Goal: Task Accomplishment & Management: Manage account settings

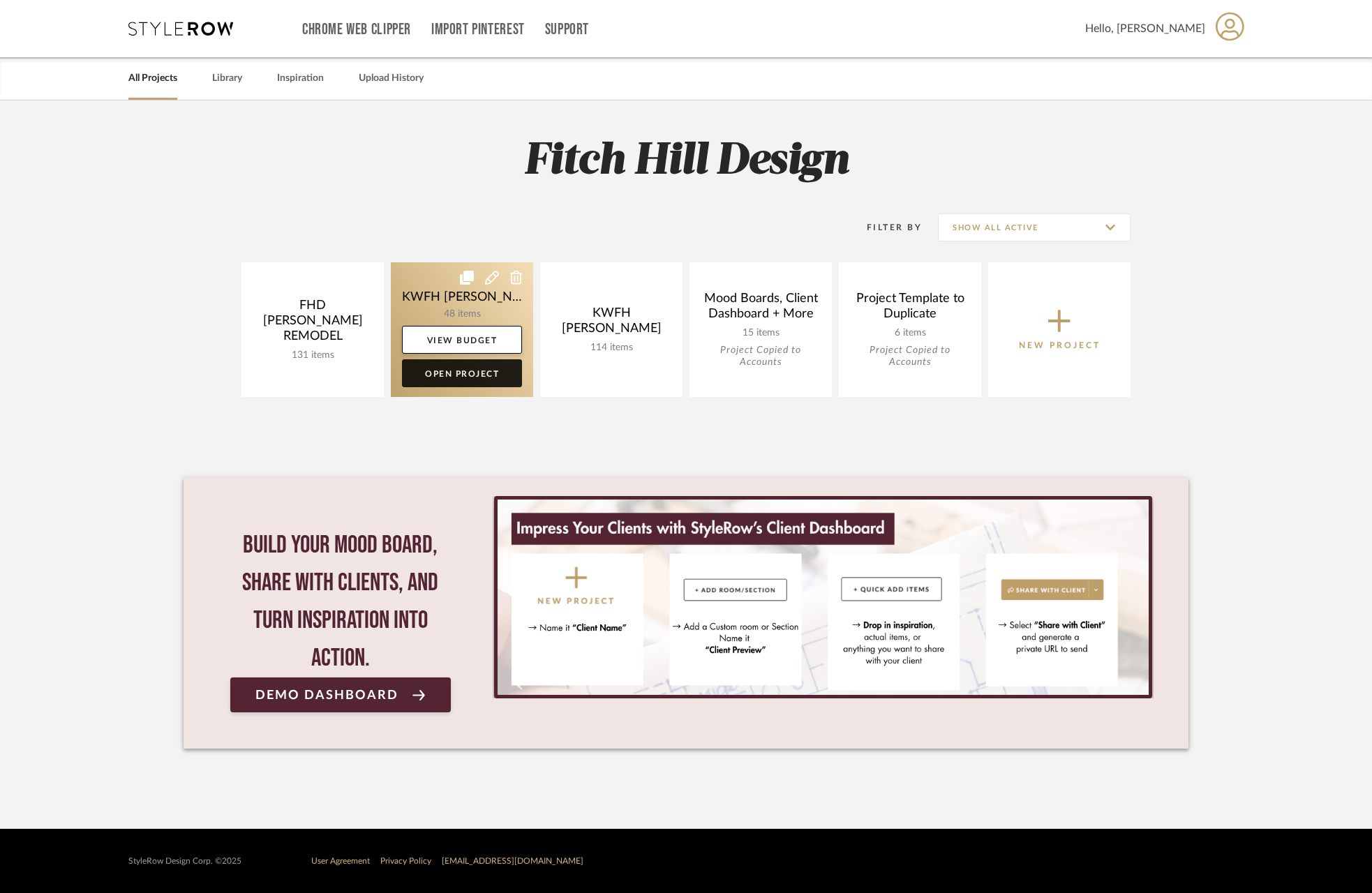
click at [483, 371] on link "Open Project" at bounding box center [461, 373] width 120 height 28
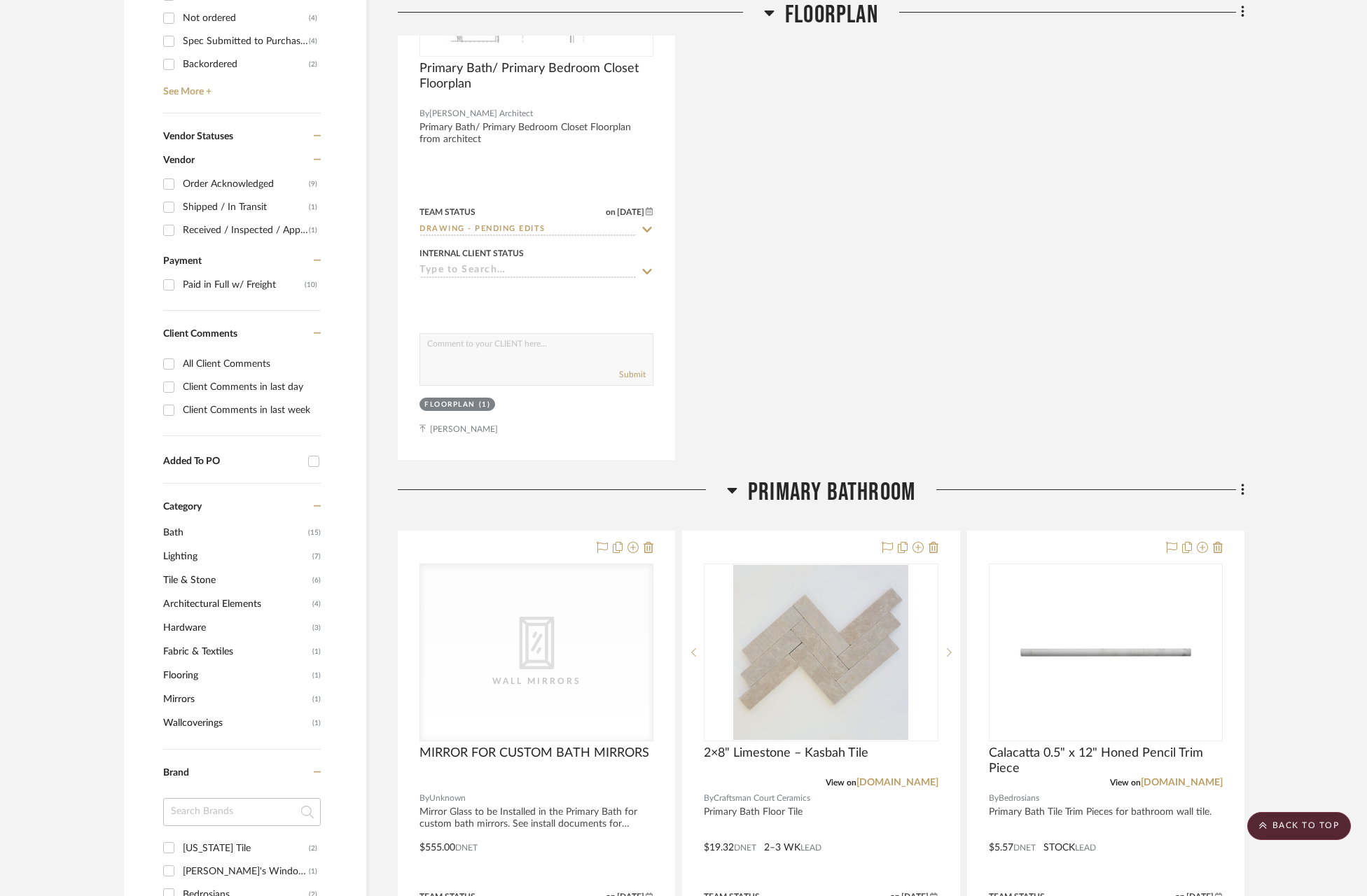
scroll to position [912, 0]
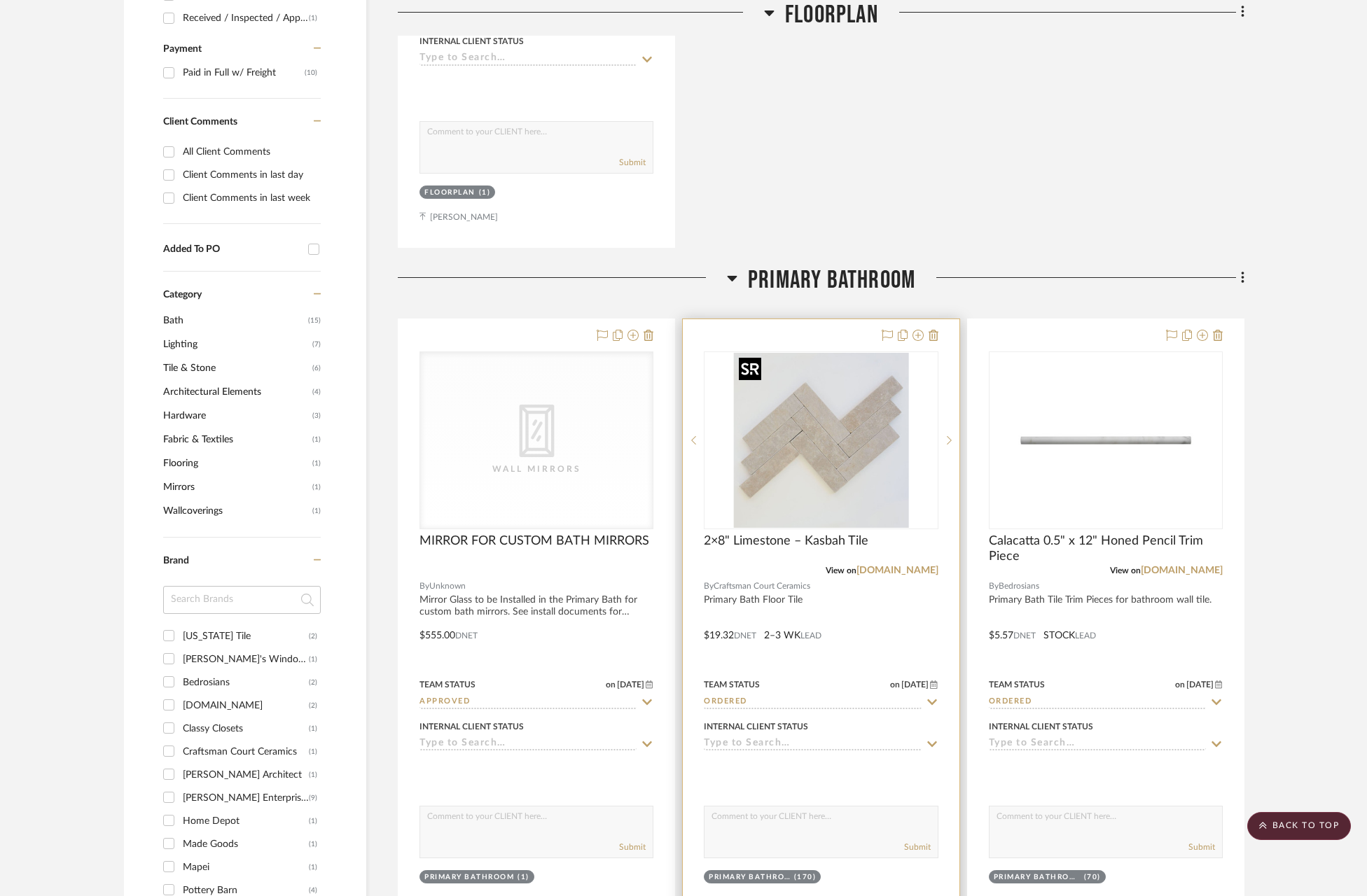
click at [767, 451] on img "0" at bounding box center [821, 440] width 175 height 175
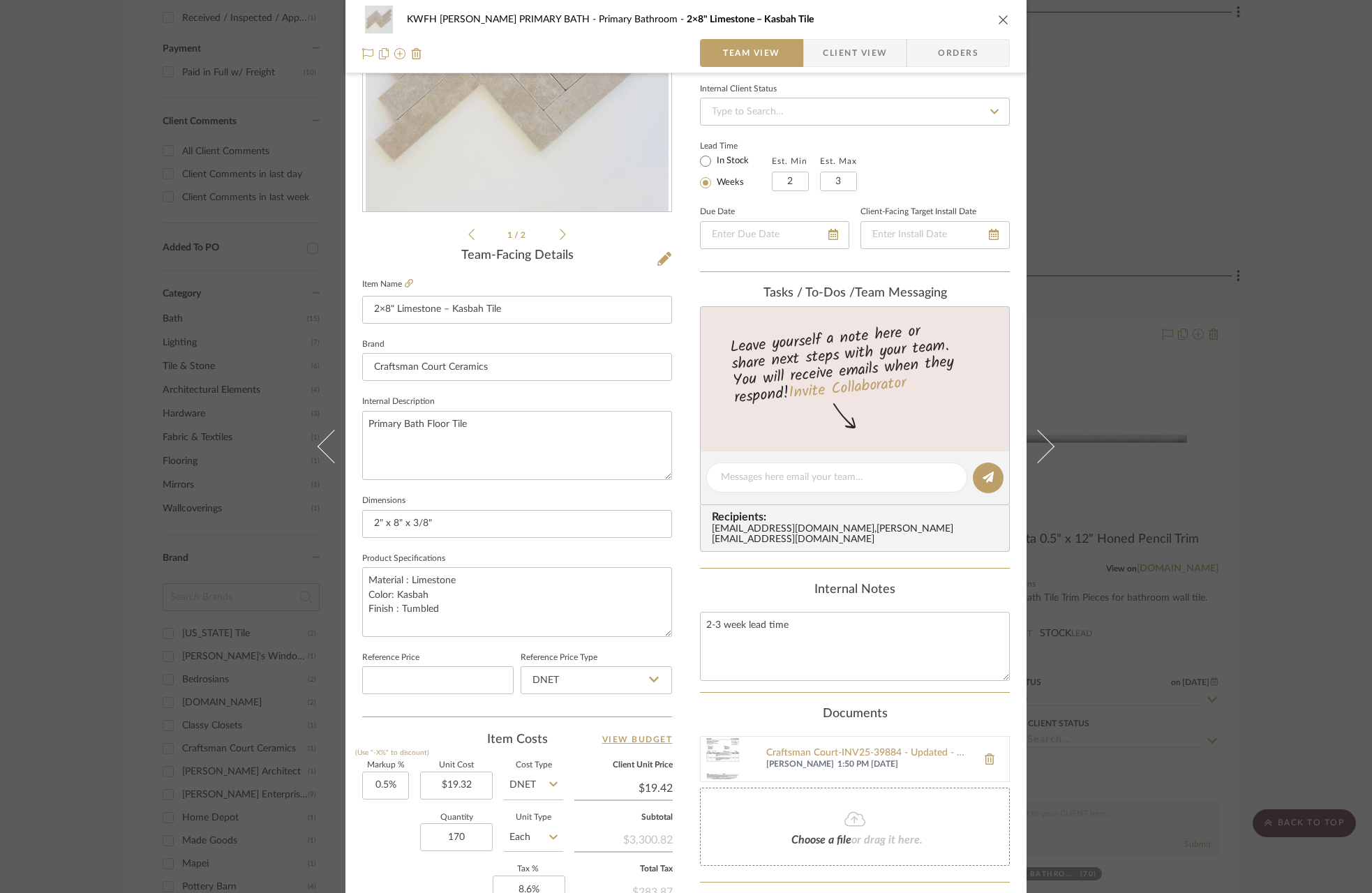
scroll to position [403, 0]
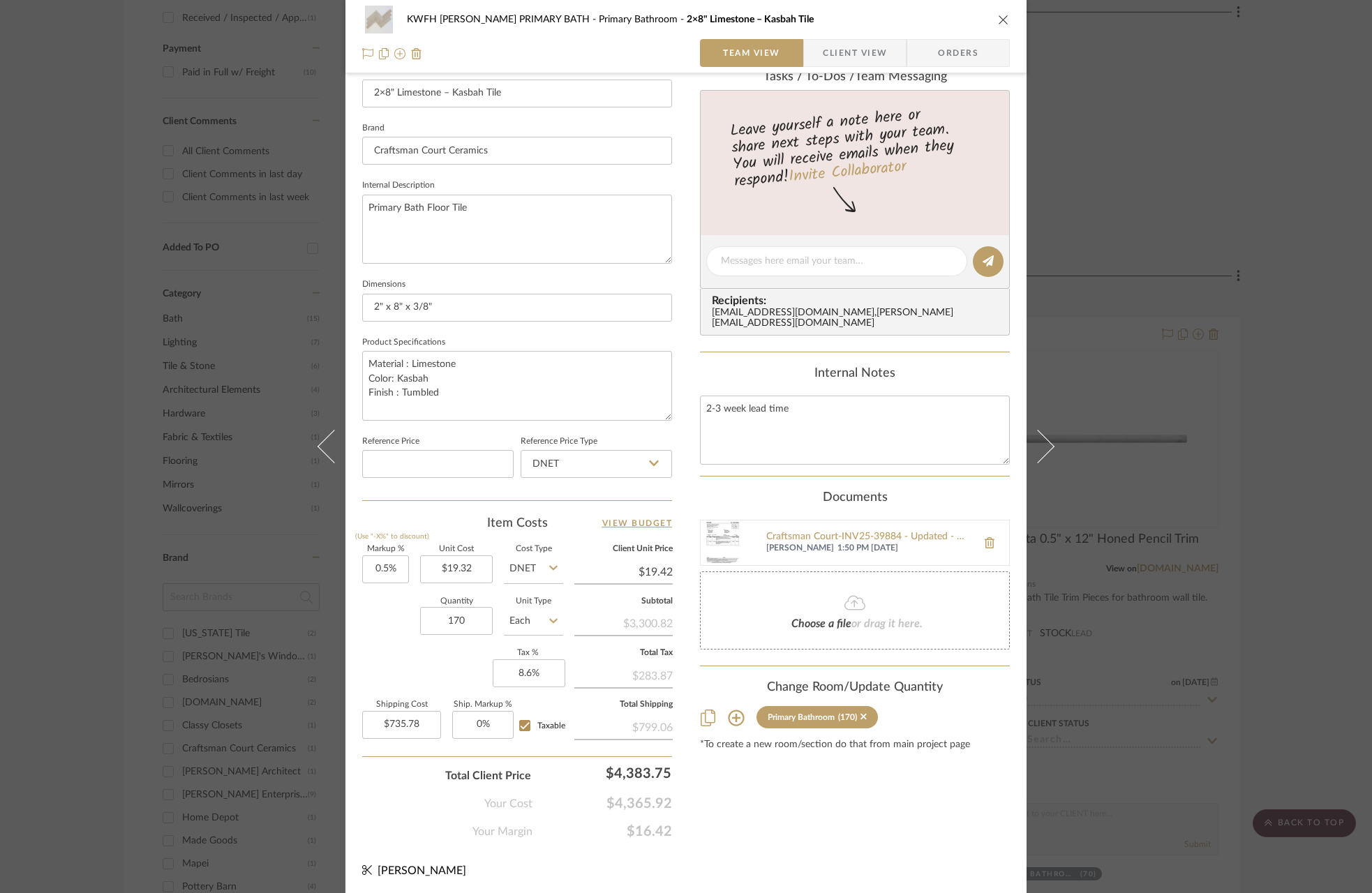
click at [728, 532] on img at bounding box center [723, 543] width 45 height 45
click at [998, 21] on icon "close" at bounding box center [1003, 20] width 12 height 12
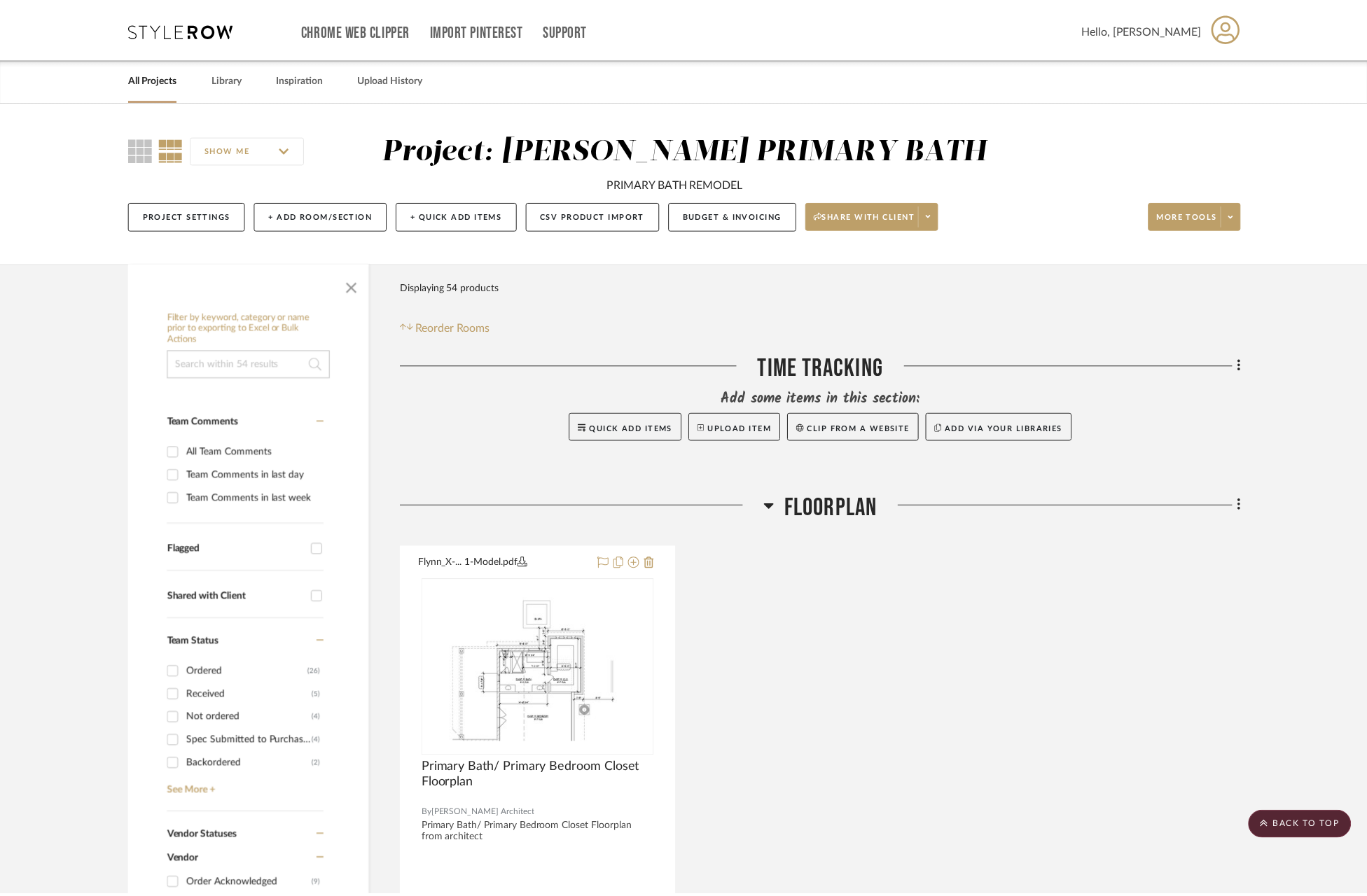
scroll to position [912, 0]
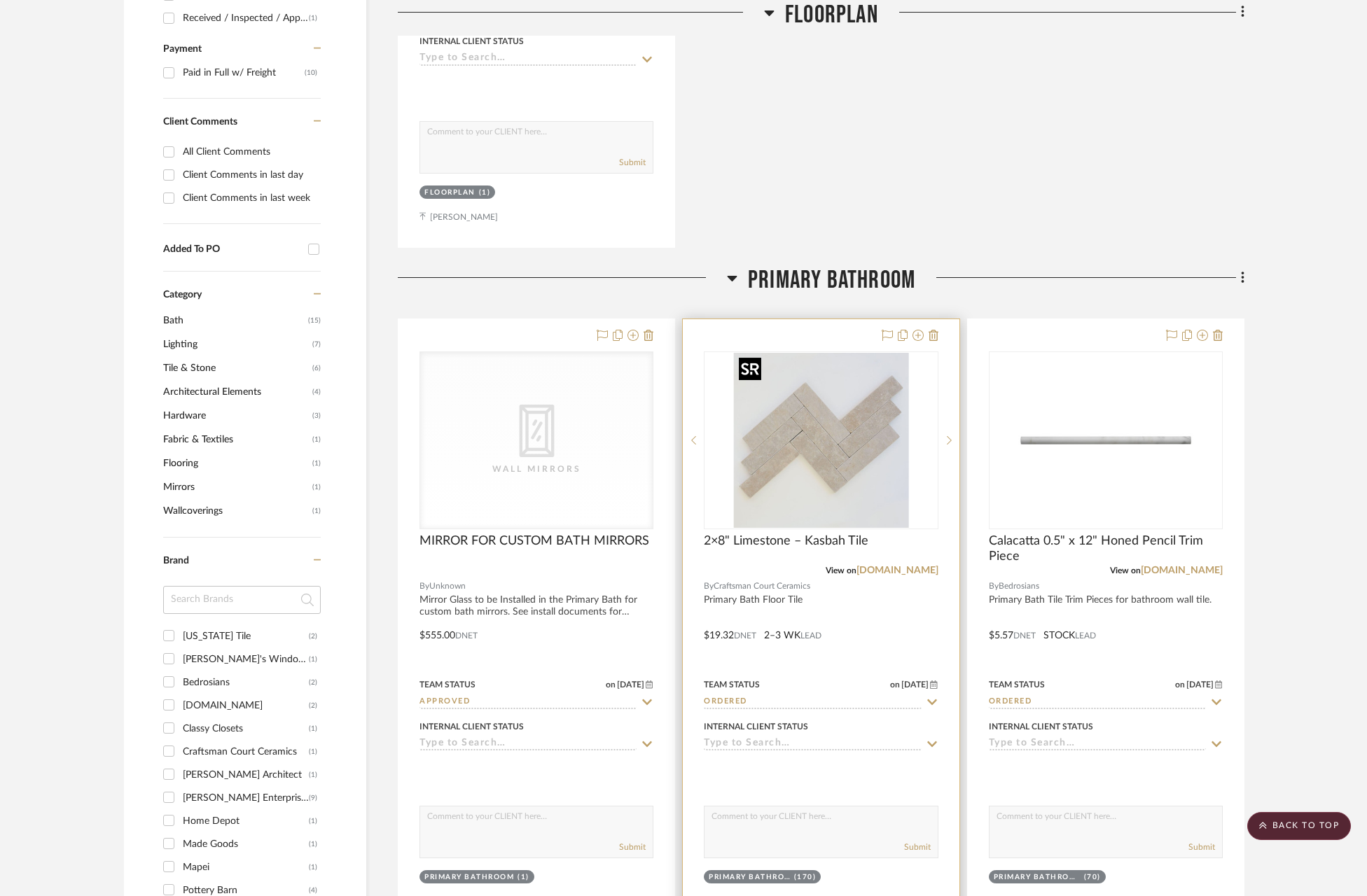
click at [783, 486] on img "0" at bounding box center [821, 440] width 175 height 175
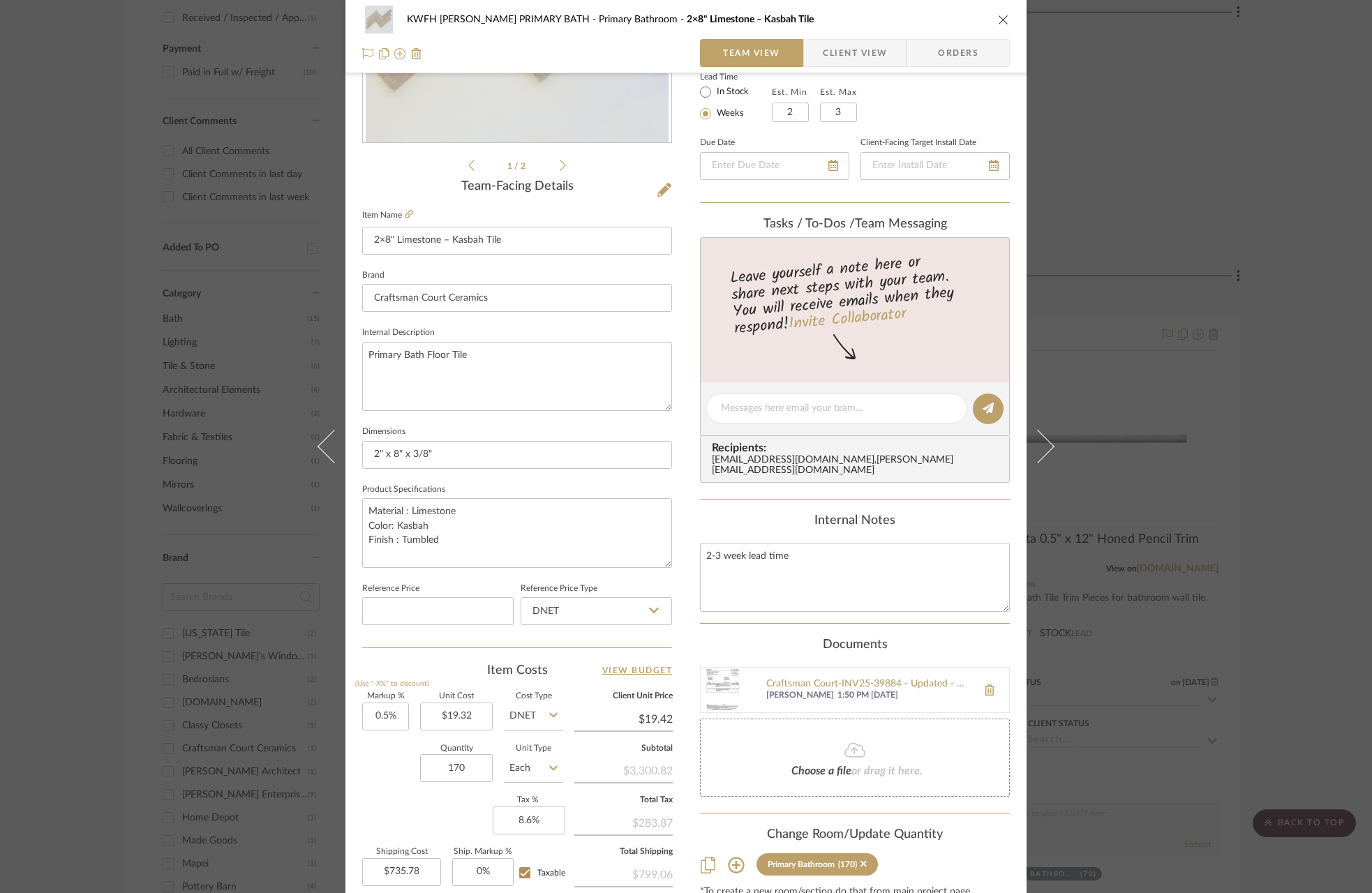
scroll to position [403, 0]
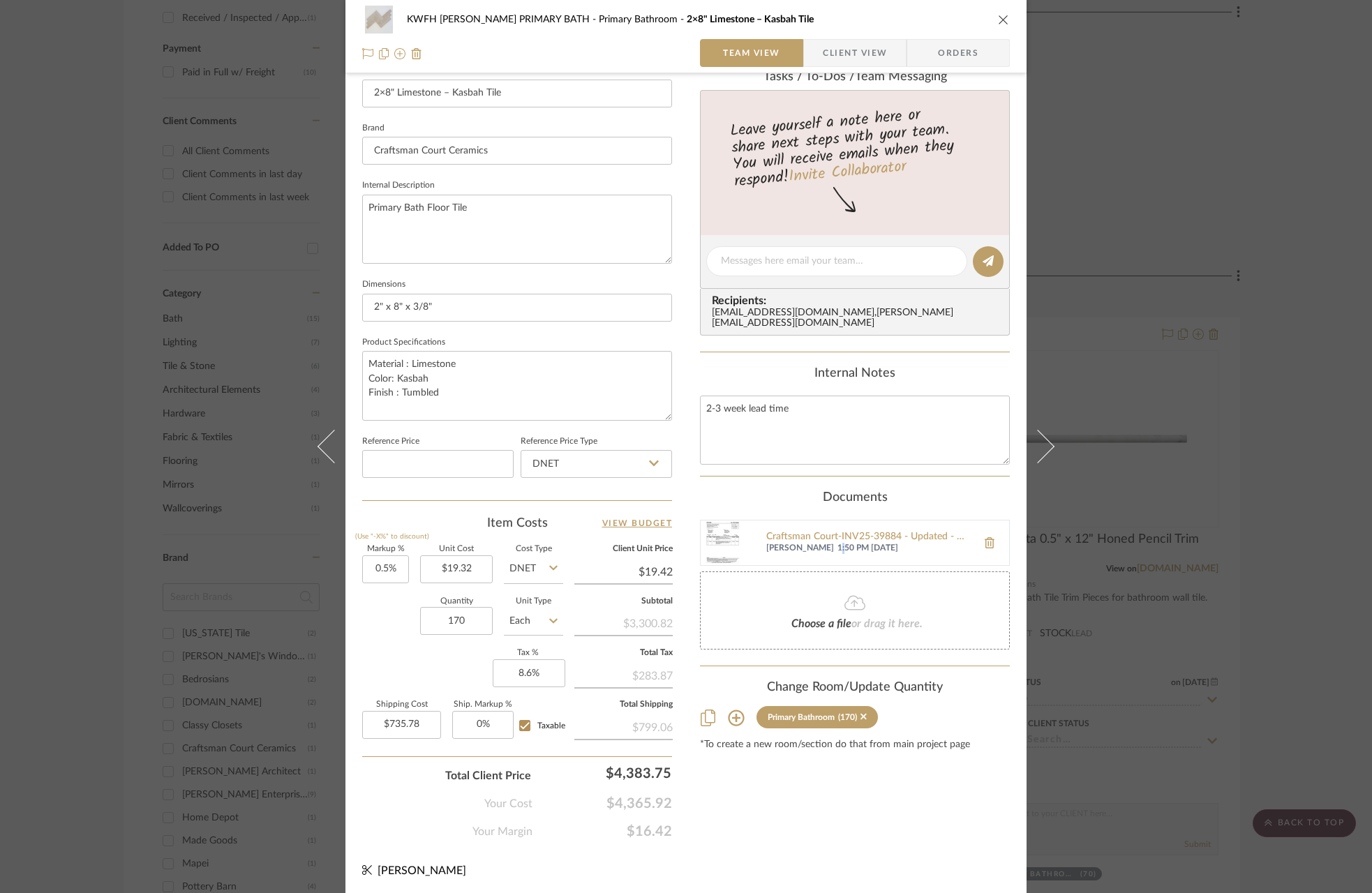
click at [838, 543] on span "1:50 PM [DATE]" at bounding box center [904, 548] width 133 height 12
click at [711, 535] on img at bounding box center [723, 543] width 45 height 45
click at [998, 14] on icon "close" at bounding box center [1003, 20] width 12 height 12
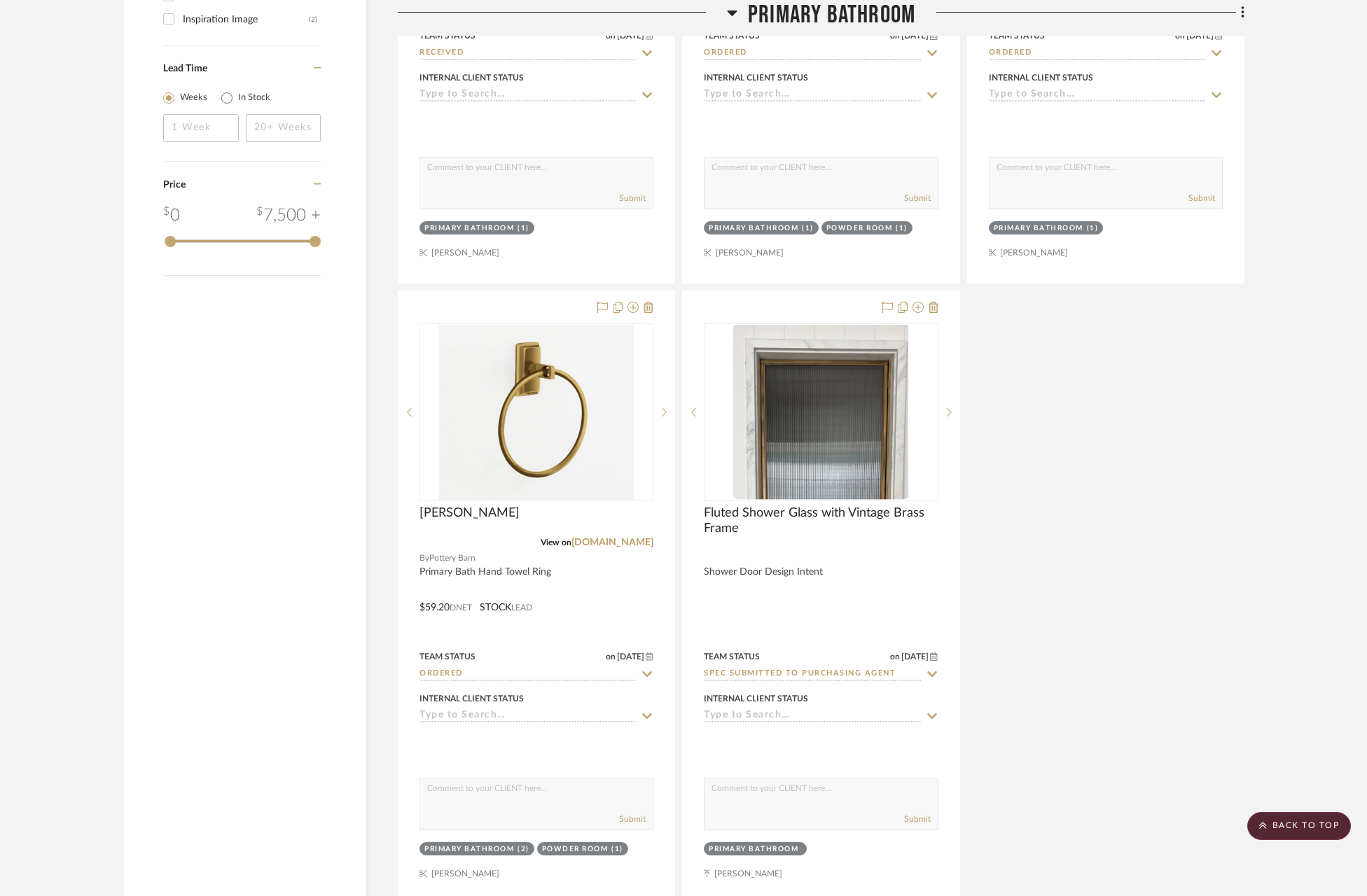
scroll to position [2337, 0]
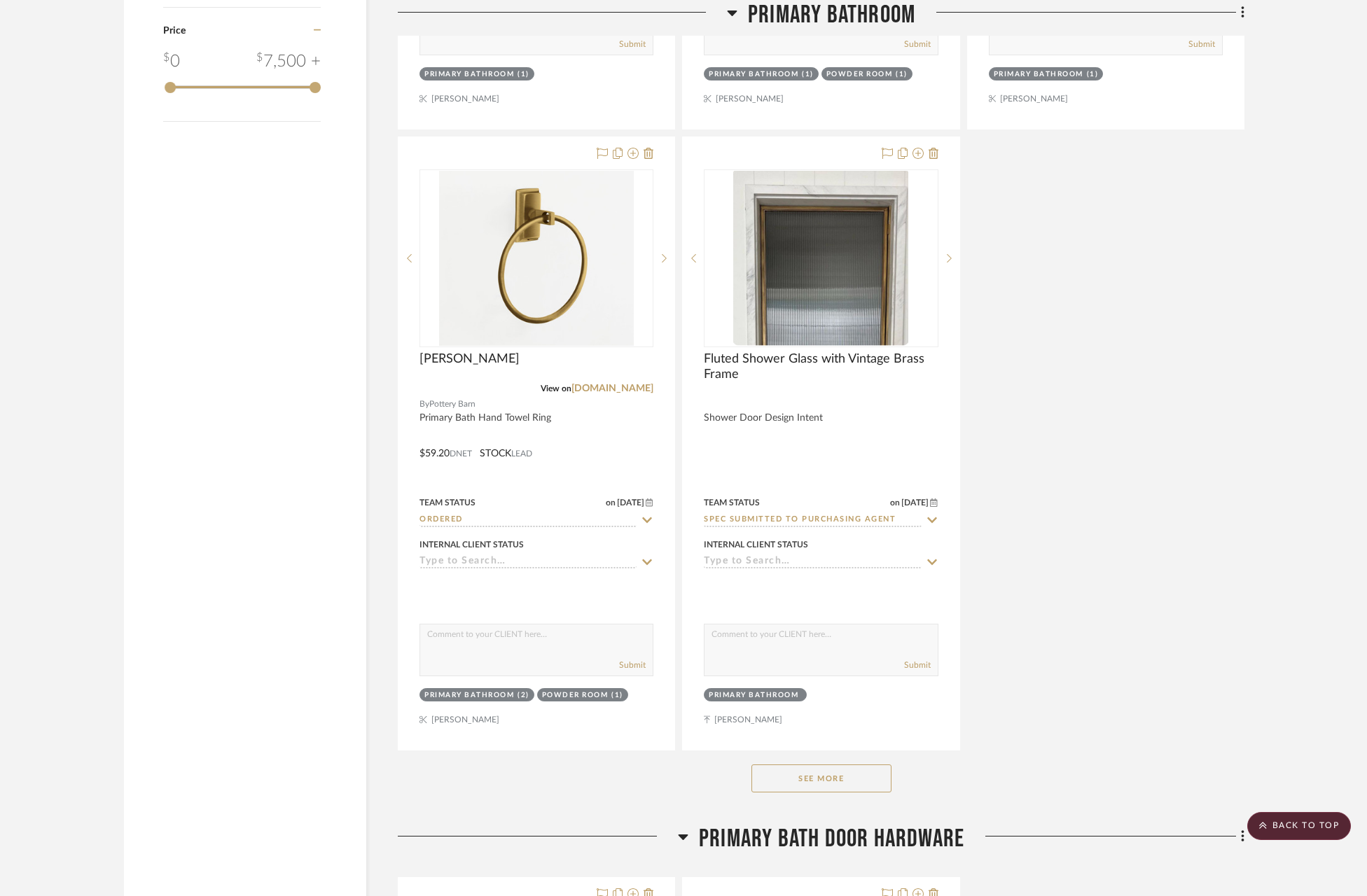
click at [870, 775] on button "See More" at bounding box center [821, 778] width 140 height 28
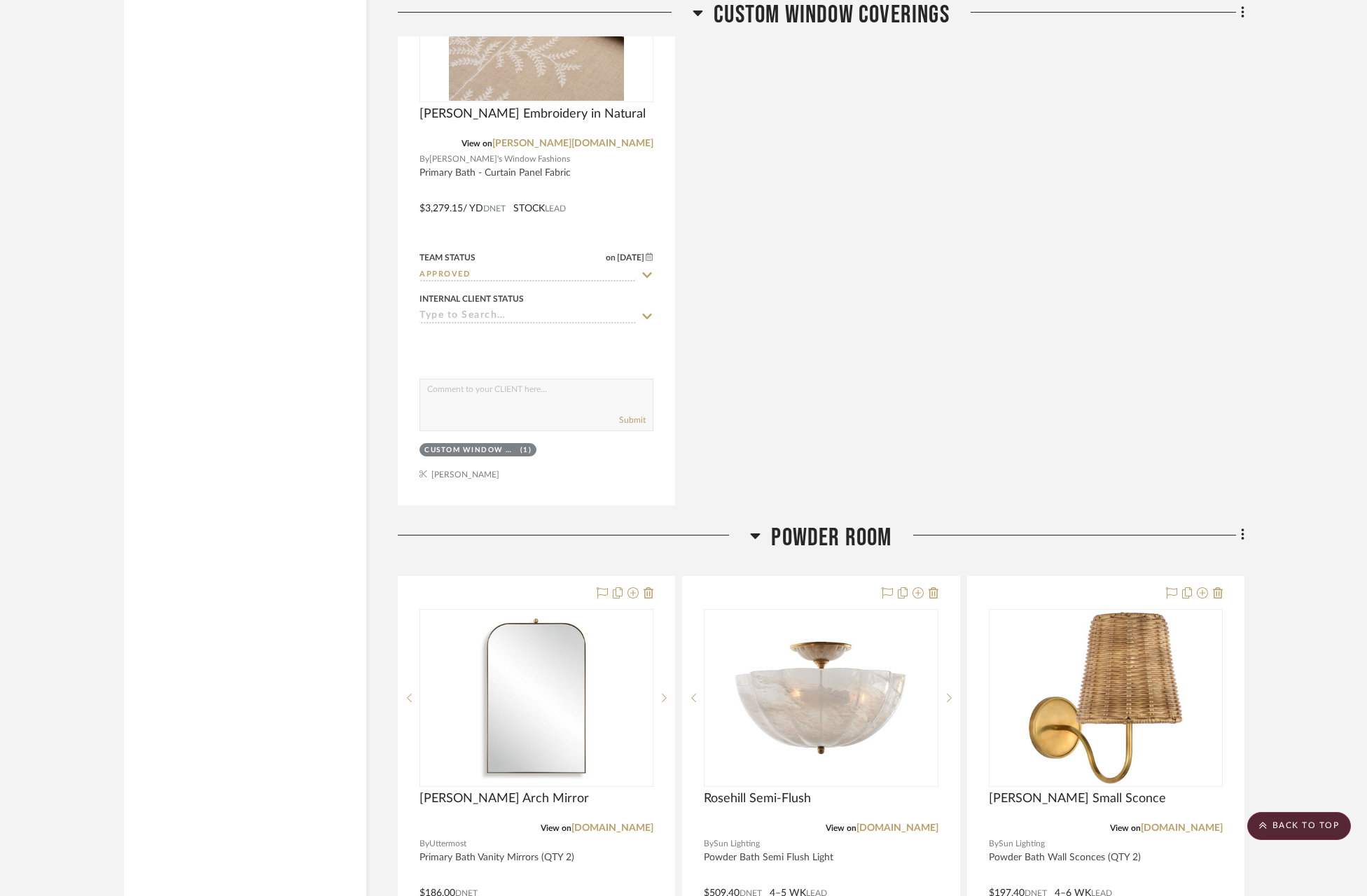
scroll to position [10028, 0]
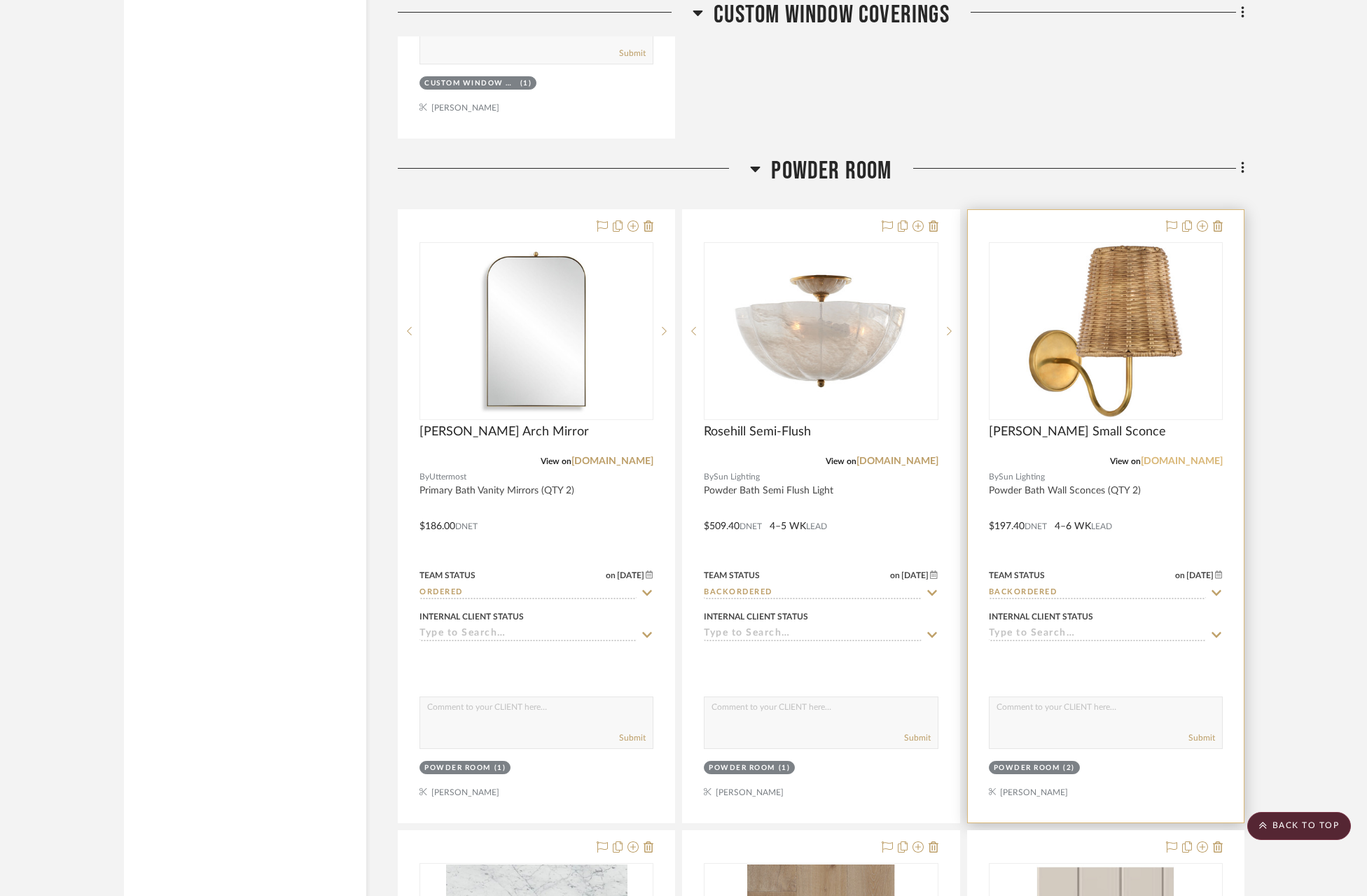
click at [1190, 456] on link "[DOMAIN_NAME]" at bounding box center [1182, 461] width 82 height 10
click at [1004, 424] on span "[PERSON_NAME] Small Sconce" at bounding box center [1078, 431] width 177 height 15
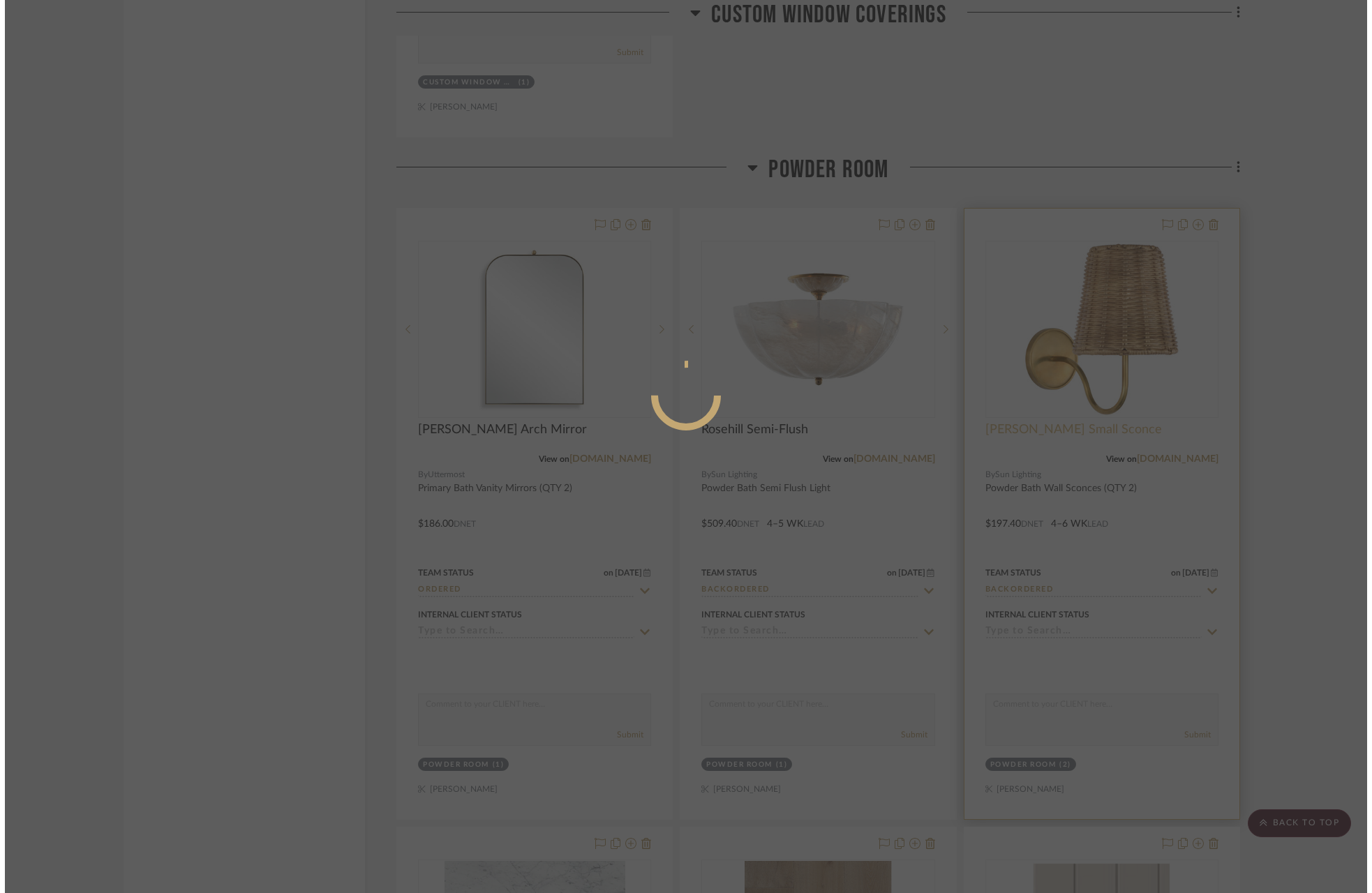
scroll to position [0, 0]
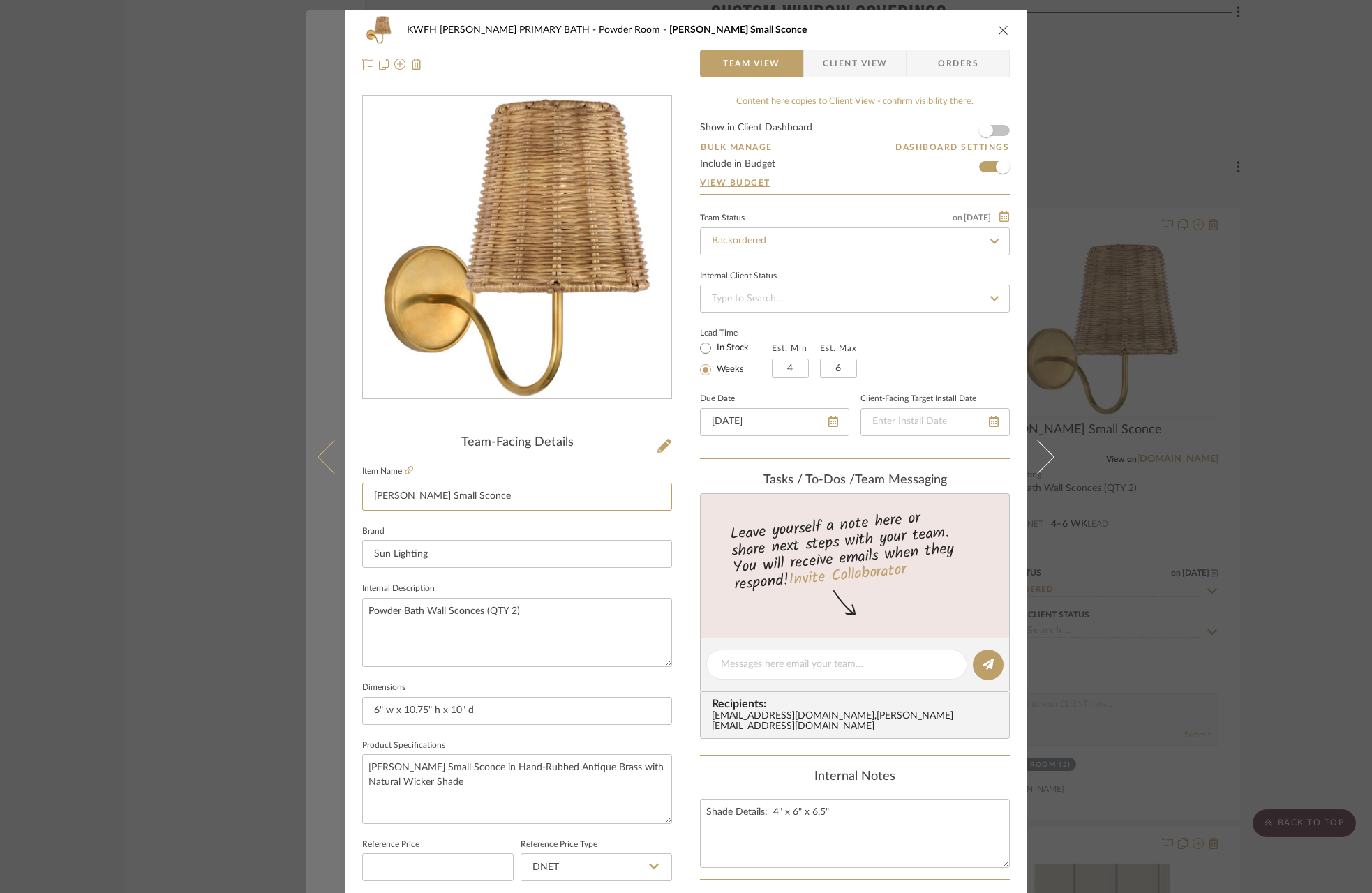
drag, startPoint x: 467, startPoint y: 501, endPoint x: 313, endPoint y: 483, distance: 155.0
click at [313, 483] on mat-dialog-content "KWFH [PERSON_NAME] PRIMARY BATH Powder Room [PERSON_NAME] Small Sconce Team Vie…" at bounding box center [686, 655] width 759 height 1289
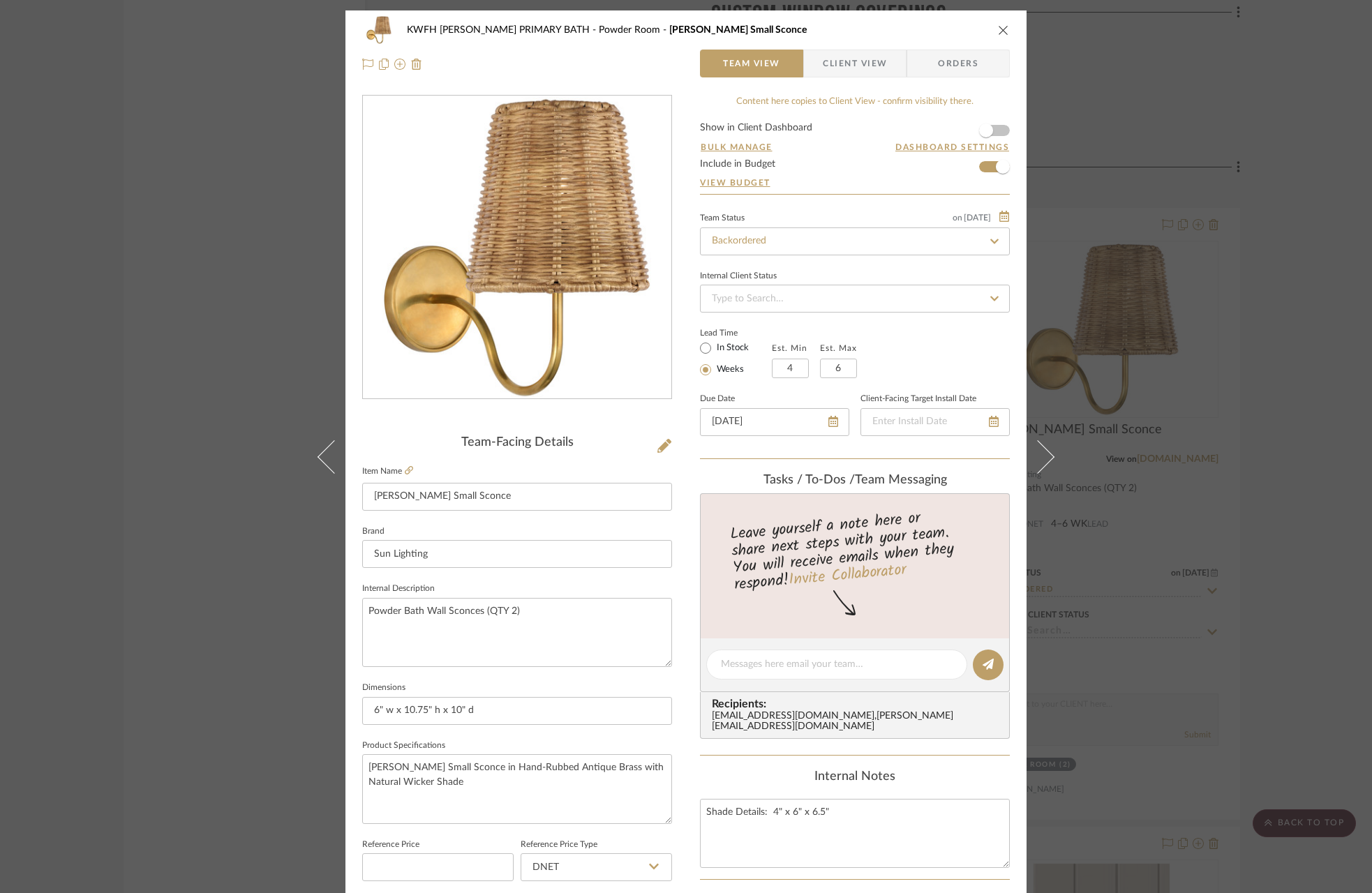
click at [998, 30] on icon "close" at bounding box center [1003, 29] width 12 height 12
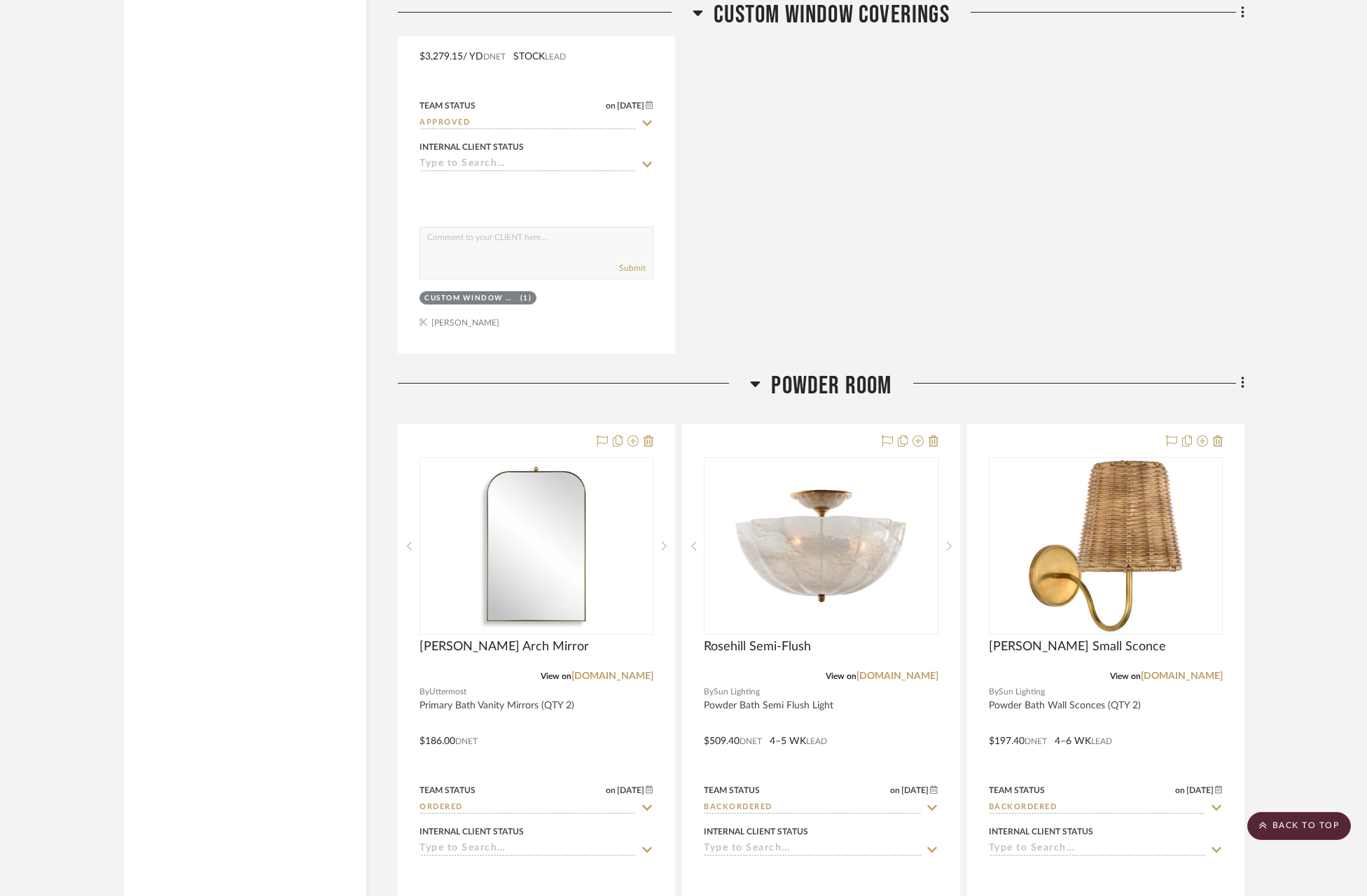
scroll to position [10169, 0]
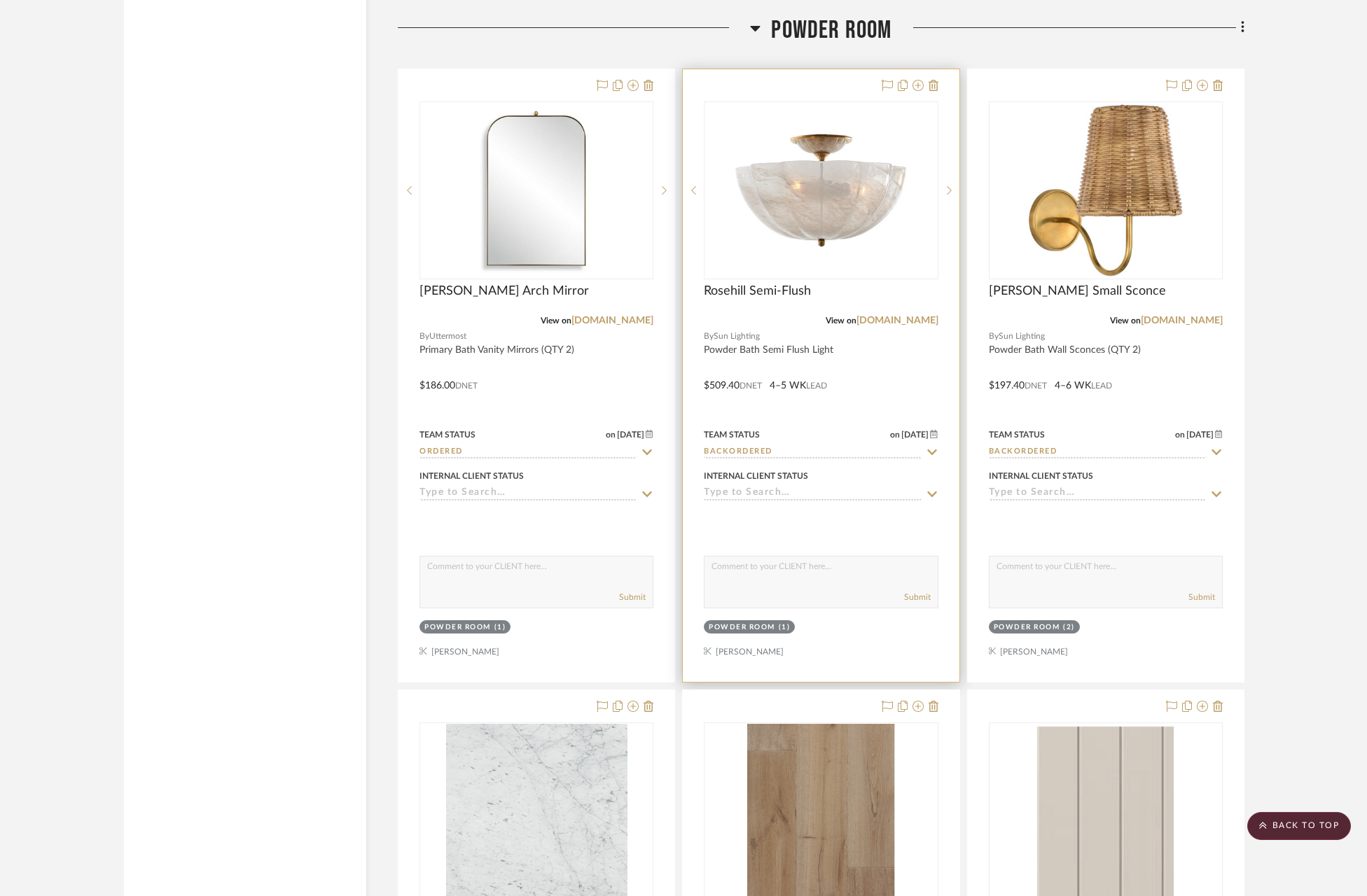
click at [935, 447] on icon at bounding box center [932, 452] width 13 height 12
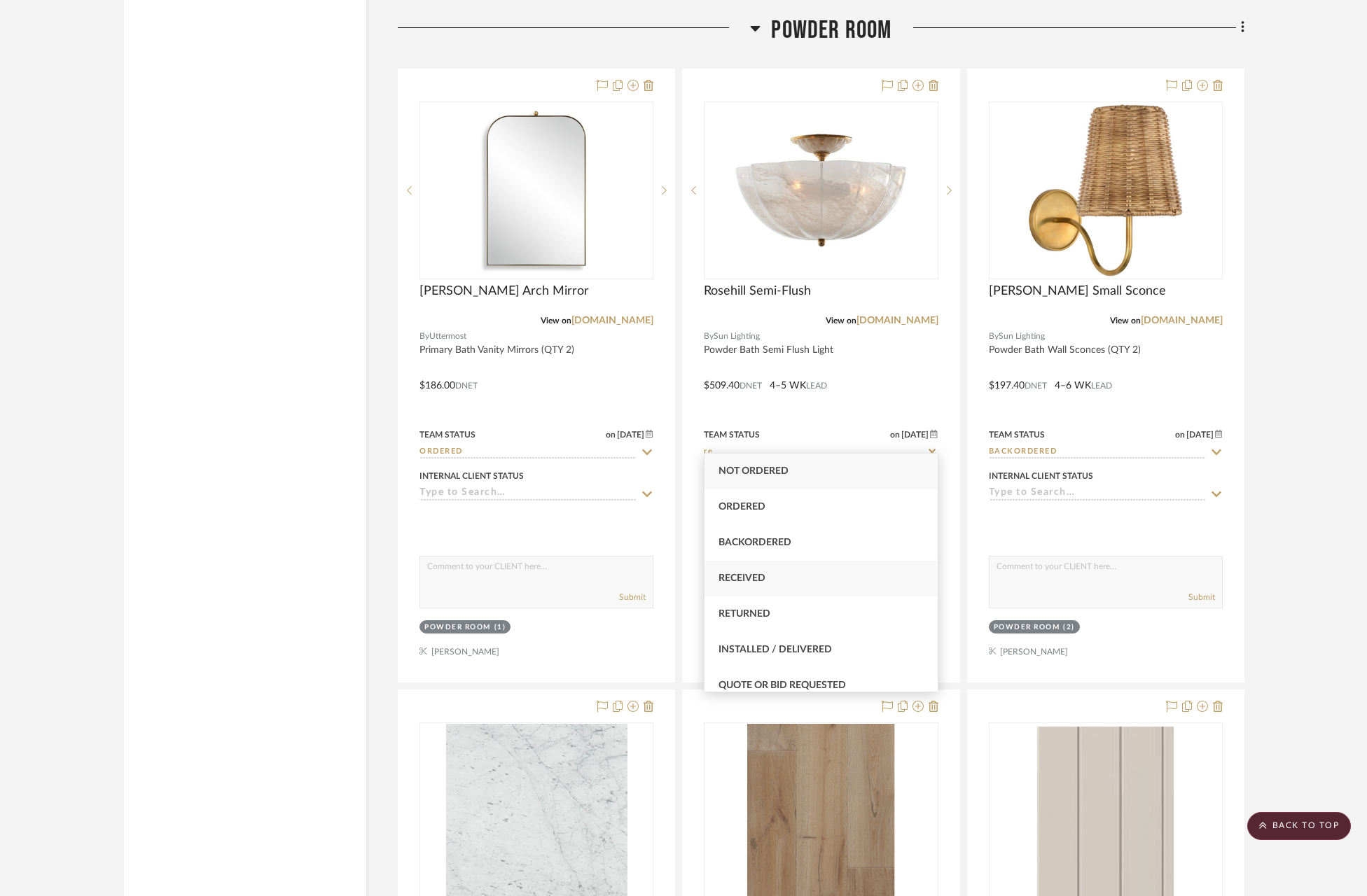
type input "re"
click at [753, 583] on span "Received" at bounding box center [742, 578] width 47 height 10
type input "[DATE]"
type input "Received"
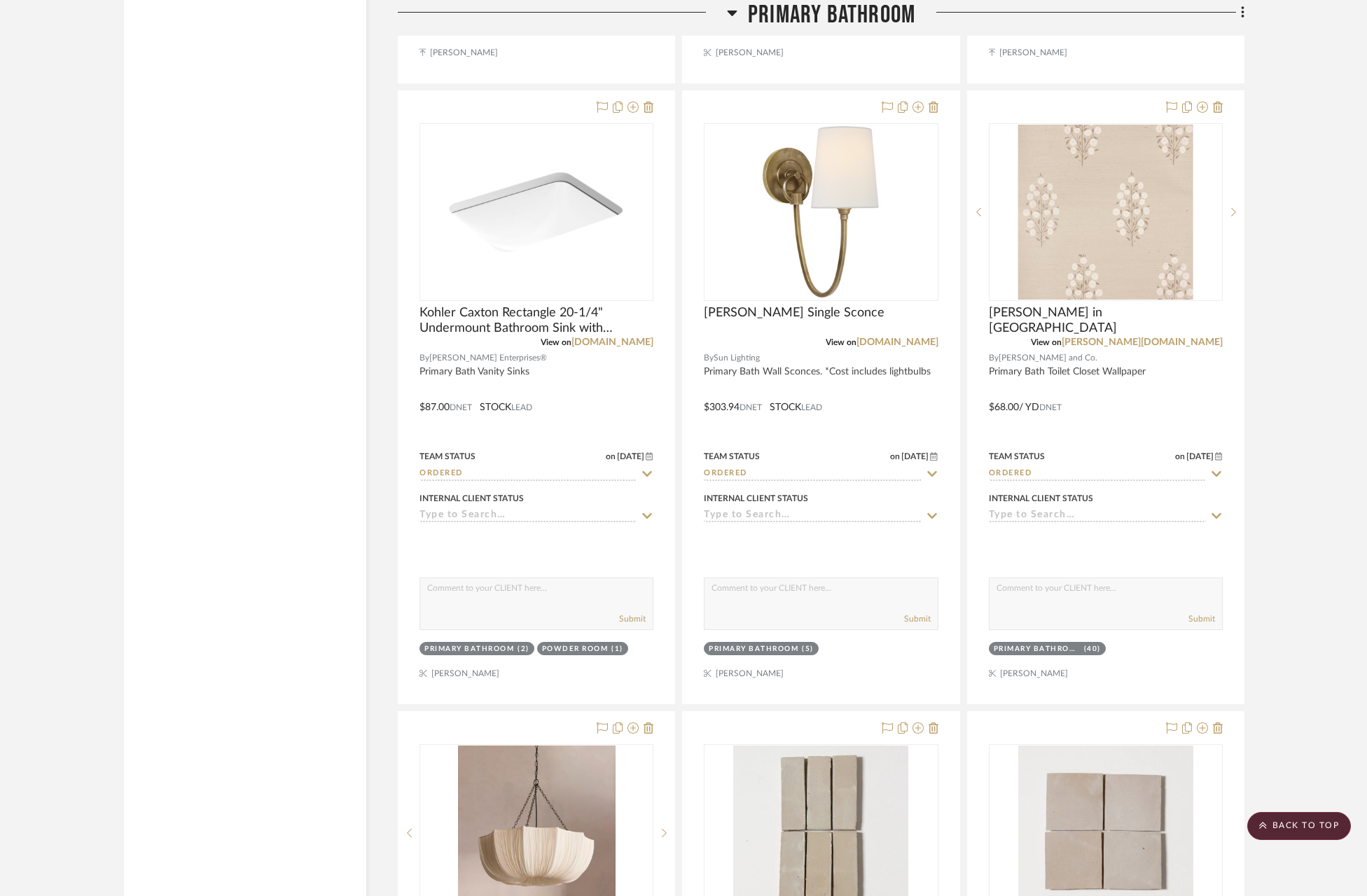
scroll to position [4866, 0]
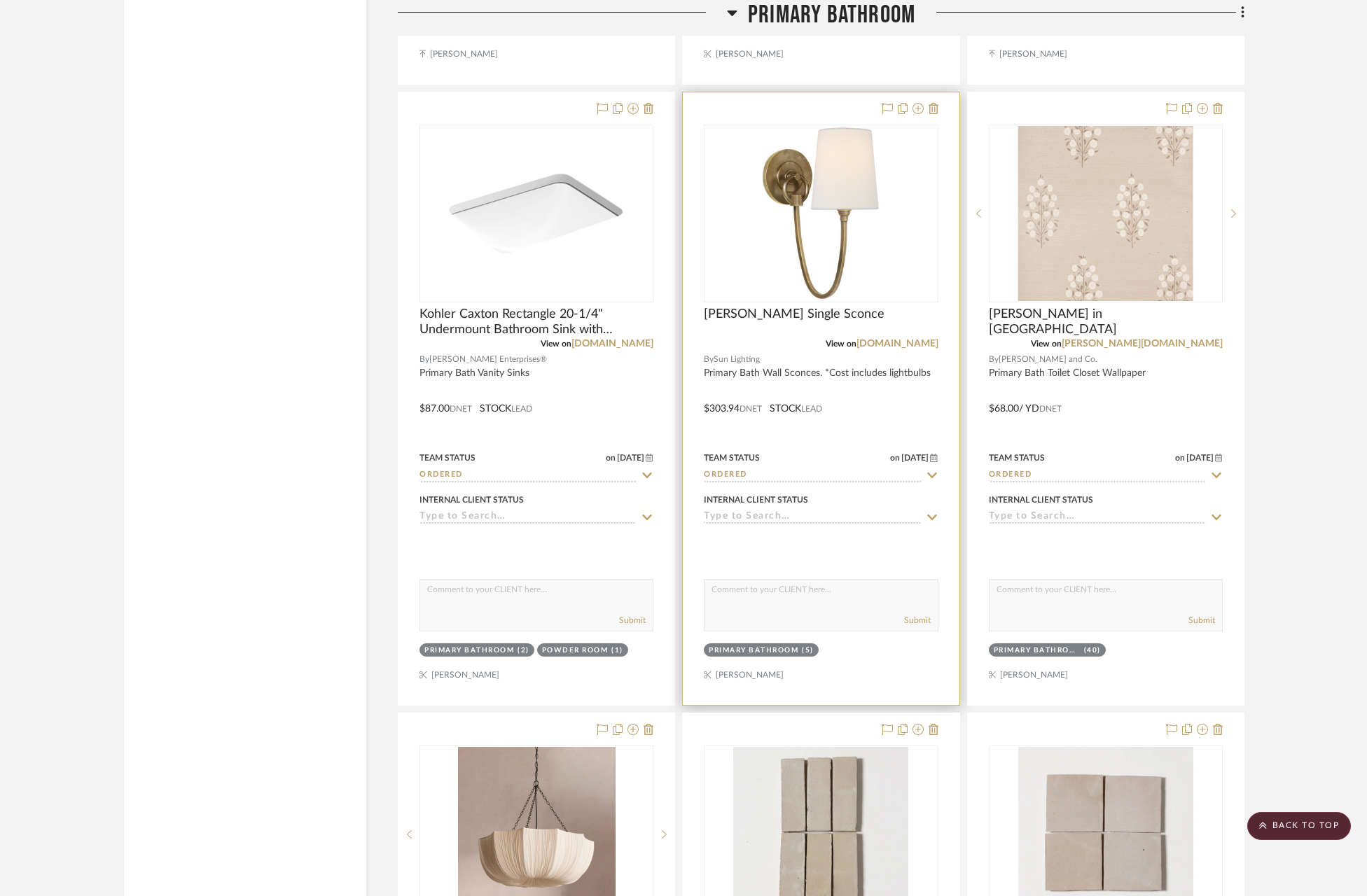
click at [931, 473] on icon at bounding box center [932, 475] width 13 height 12
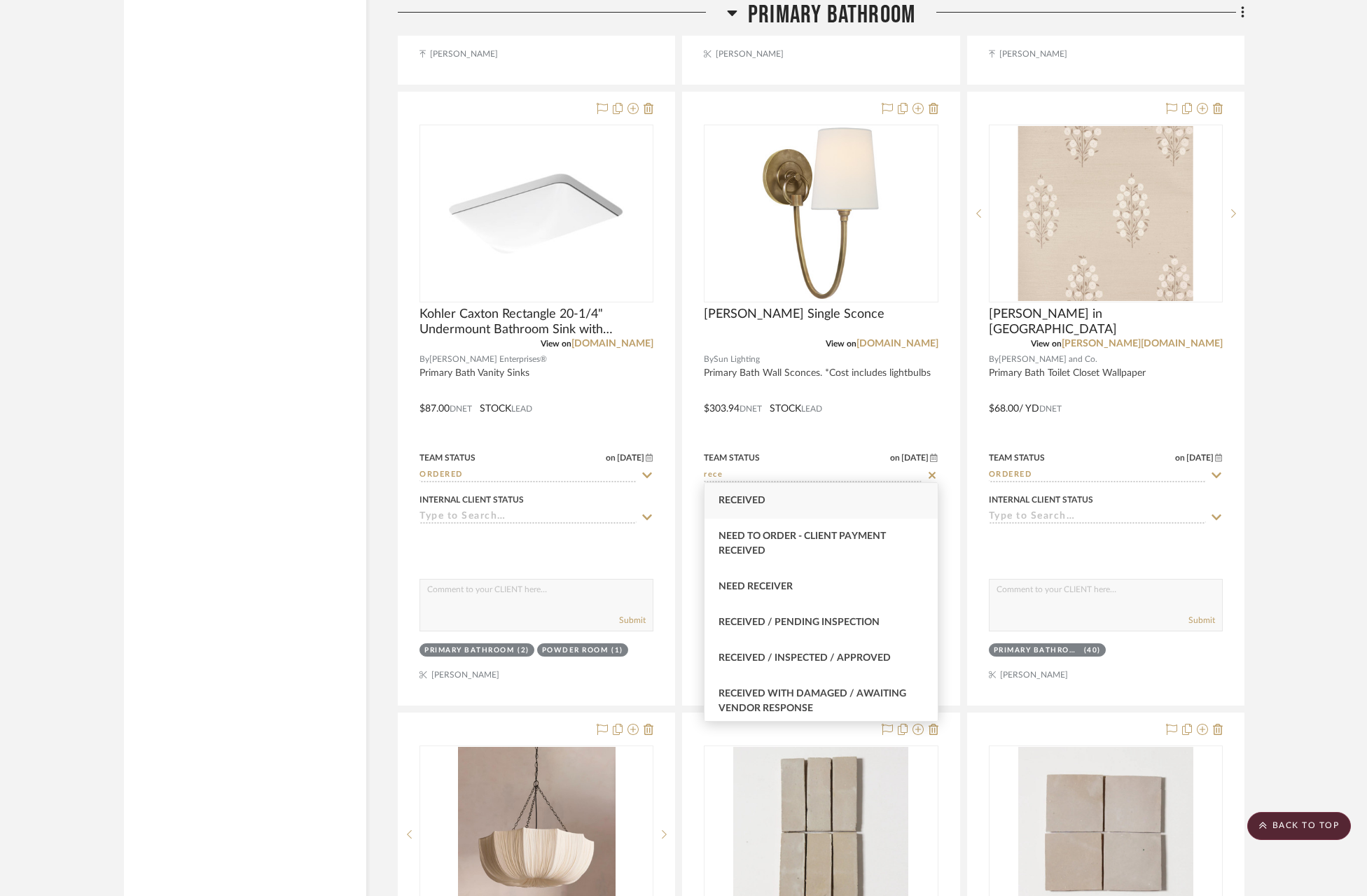
type input "rece"
click at [783, 490] on div "Received" at bounding box center [821, 501] width 232 height 36
type input "[DATE]"
type input "Received"
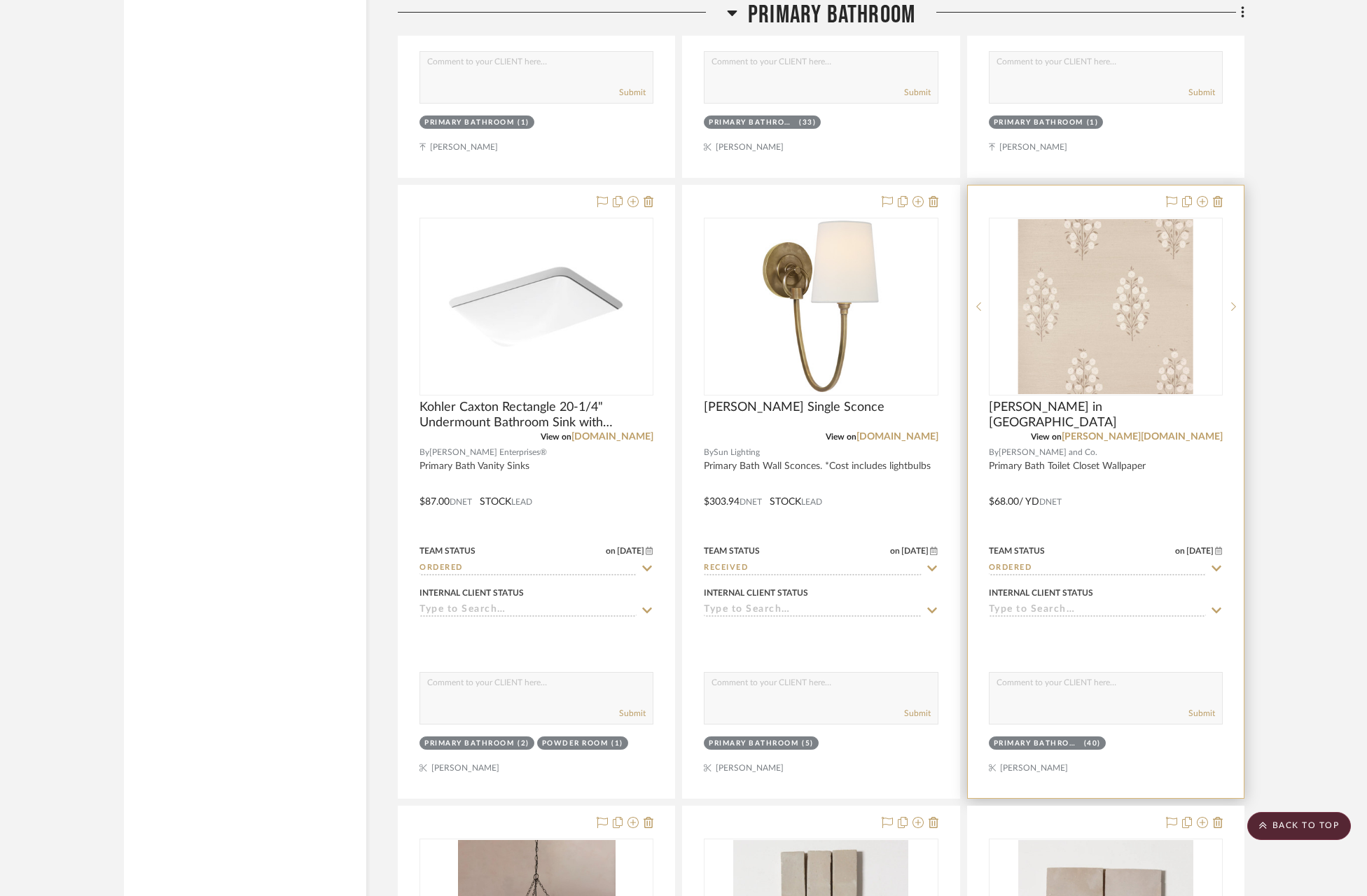
scroll to position [4878, 0]
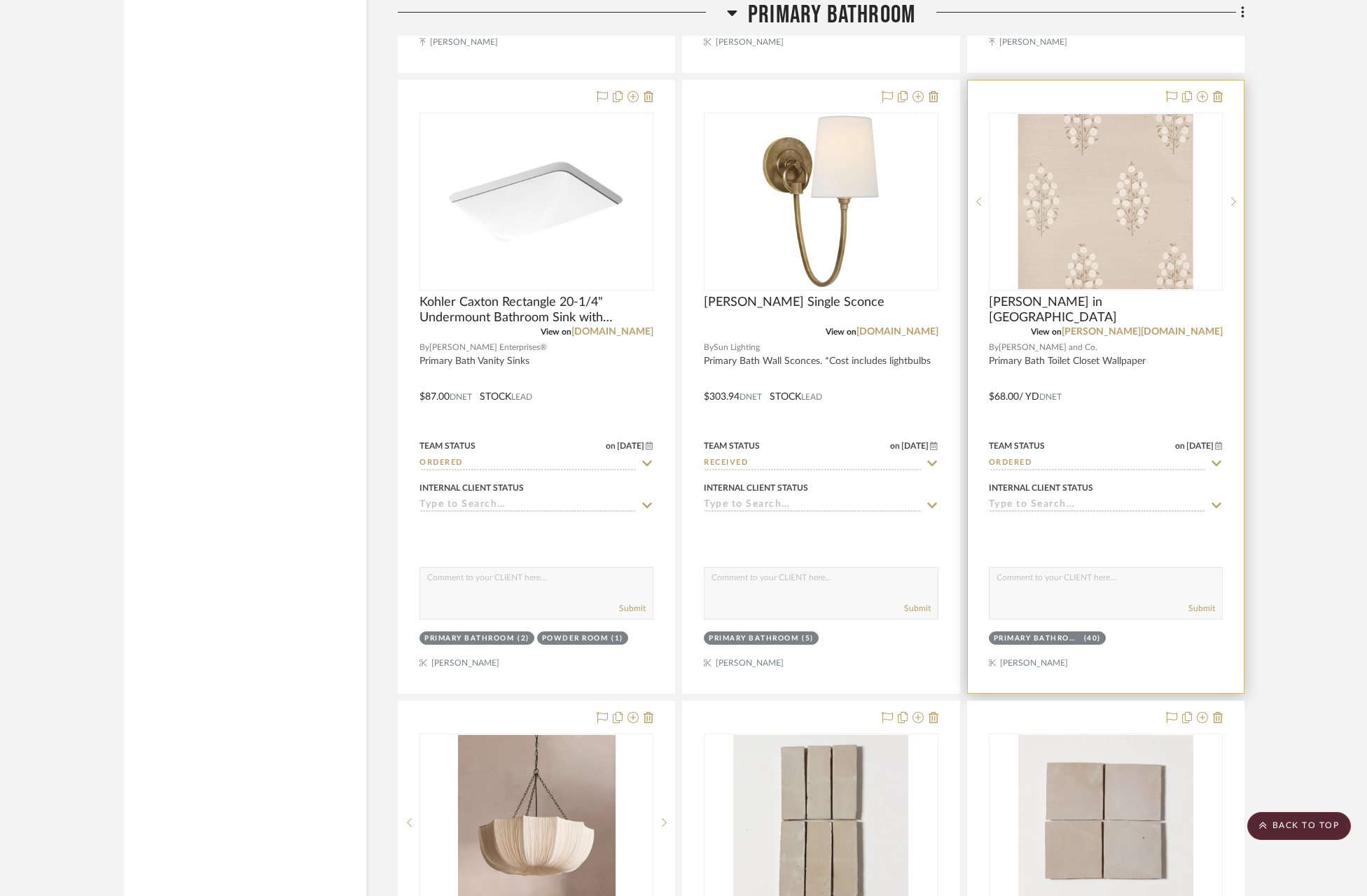
click at [1028, 462] on input "Ordered" at bounding box center [1097, 464] width 217 height 13
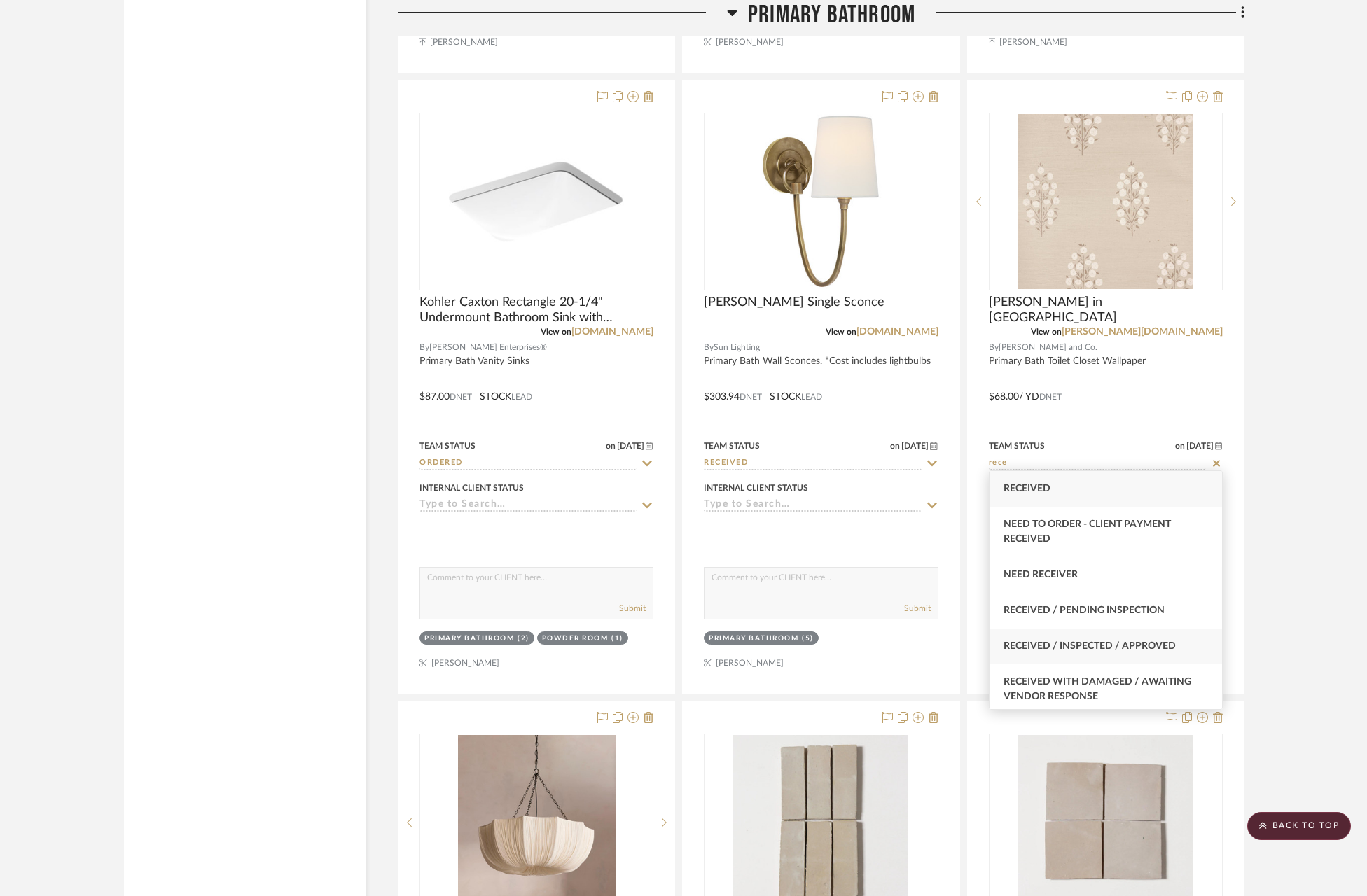
type input "rece"
click at [1161, 638] on div "Received / Inspected / Approved" at bounding box center [1106, 647] width 232 height 36
type input "[DATE]"
type input "Received / Inspected / Approved"
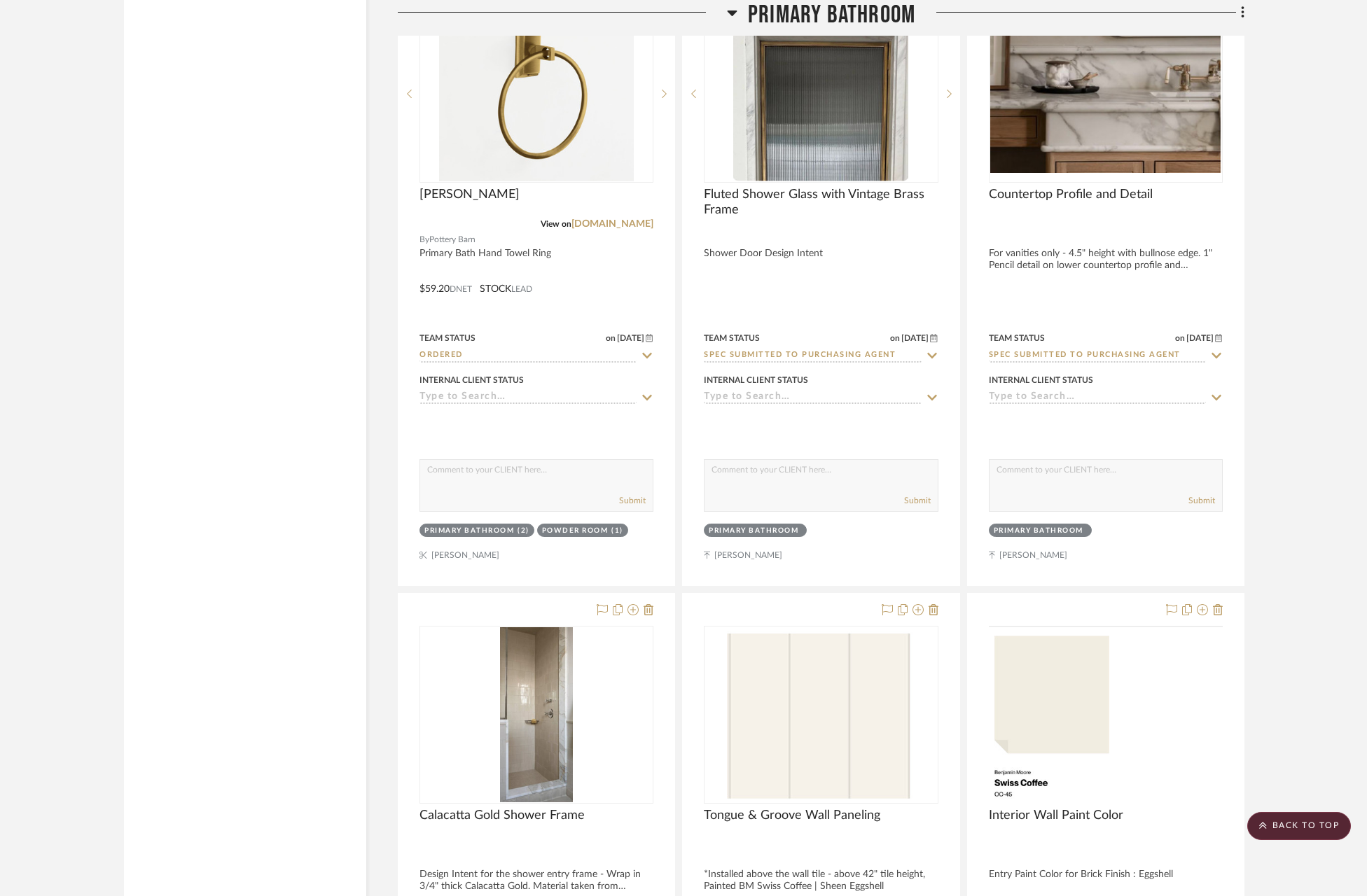
scroll to position [2367, 0]
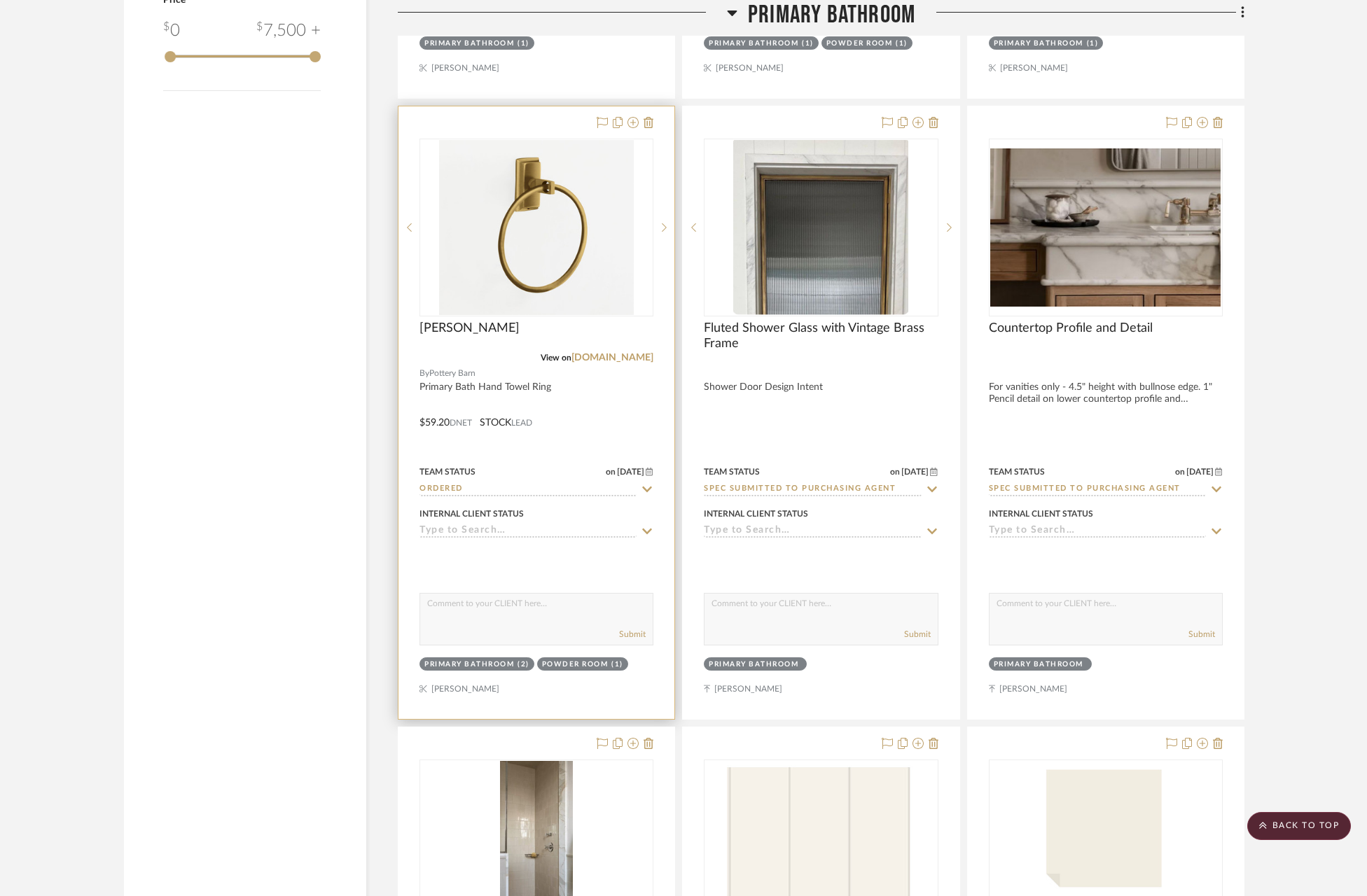
click at [647, 490] on icon at bounding box center [648, 490] width 10 height 5
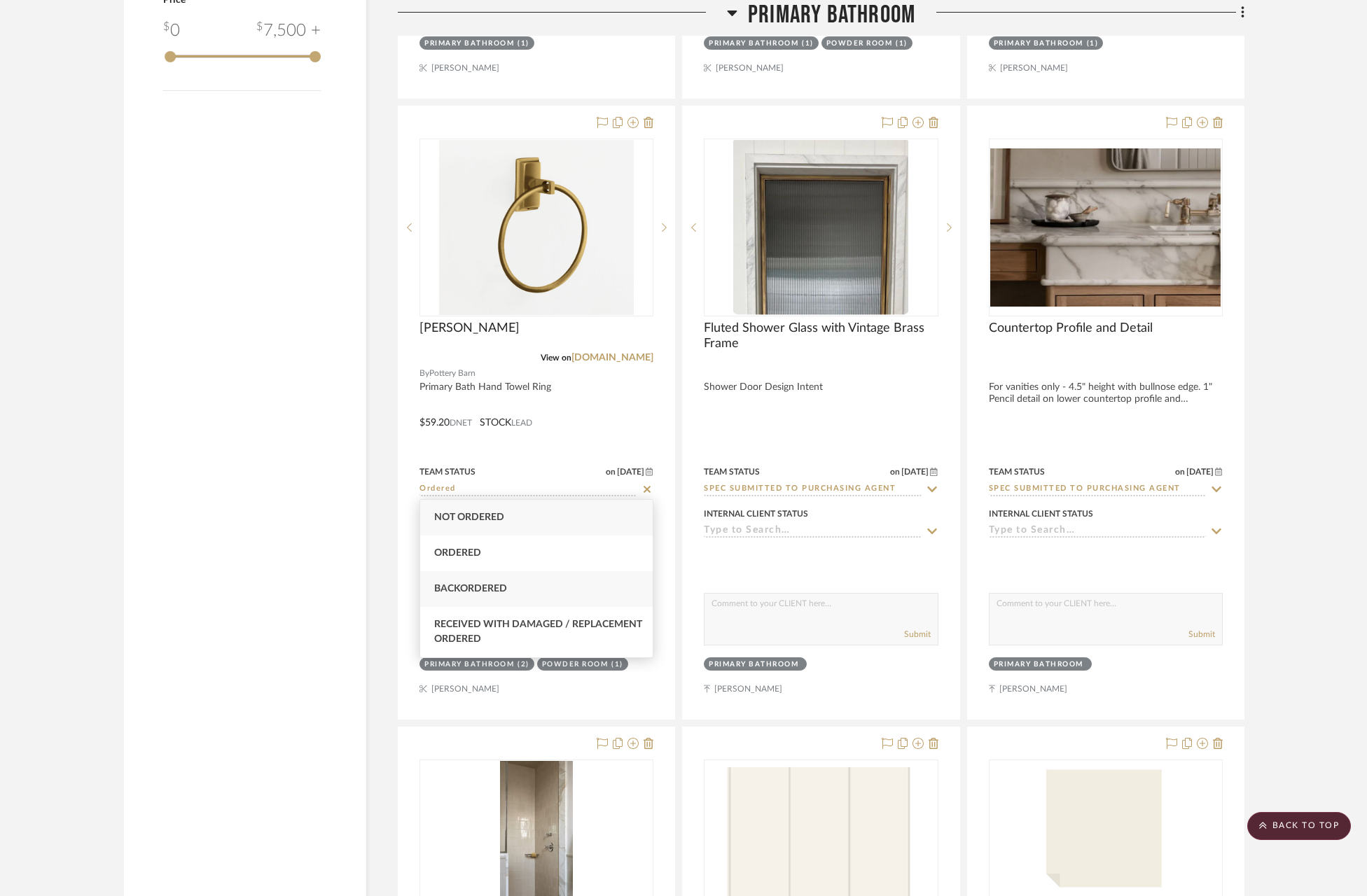
click at [507, 594] on div "Backordered" at bounding box center [536, 590] width 232 height 36
type input "[DATE]"
type input "Backordered"
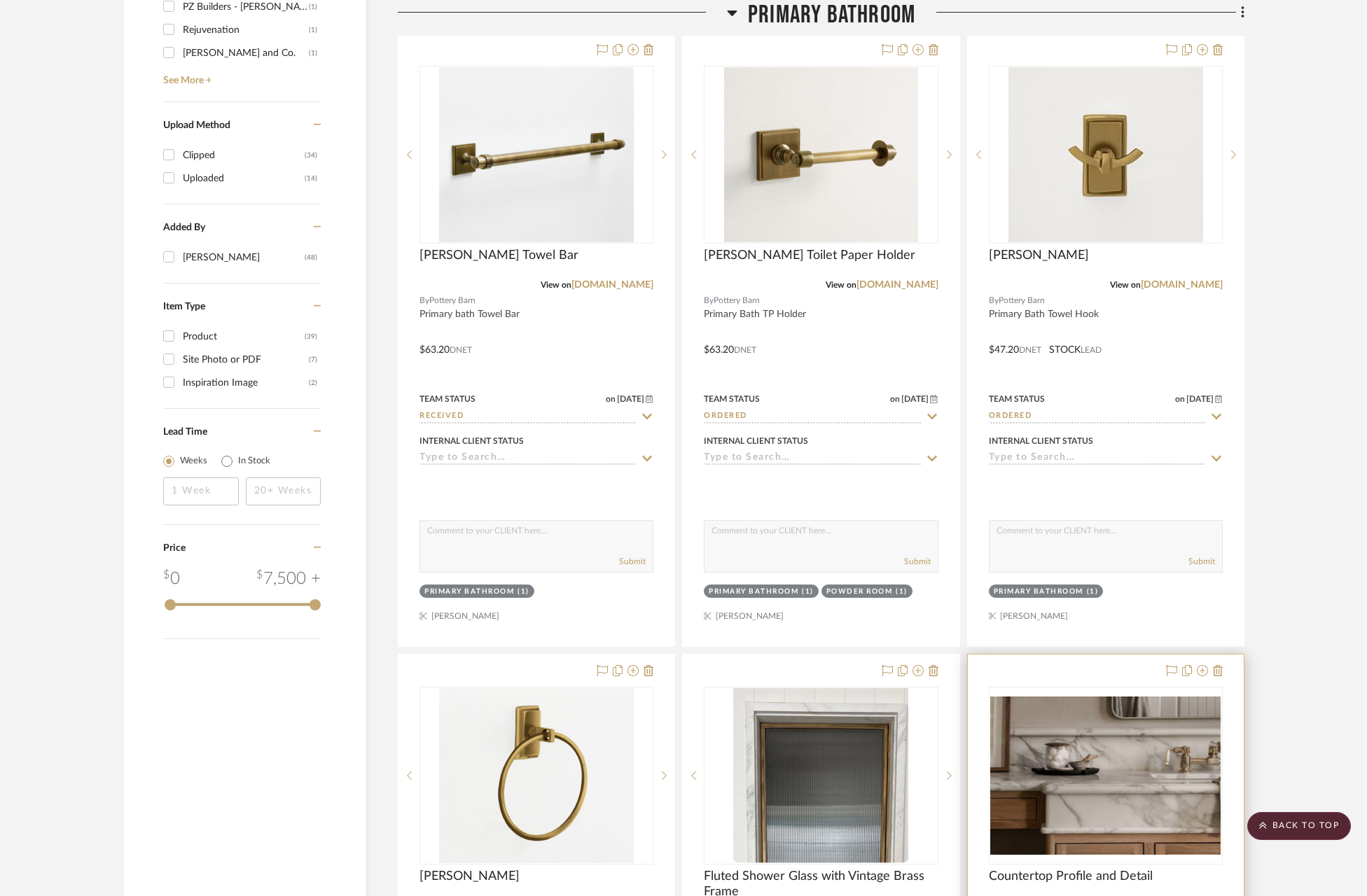
scroll to position [1814, 0]
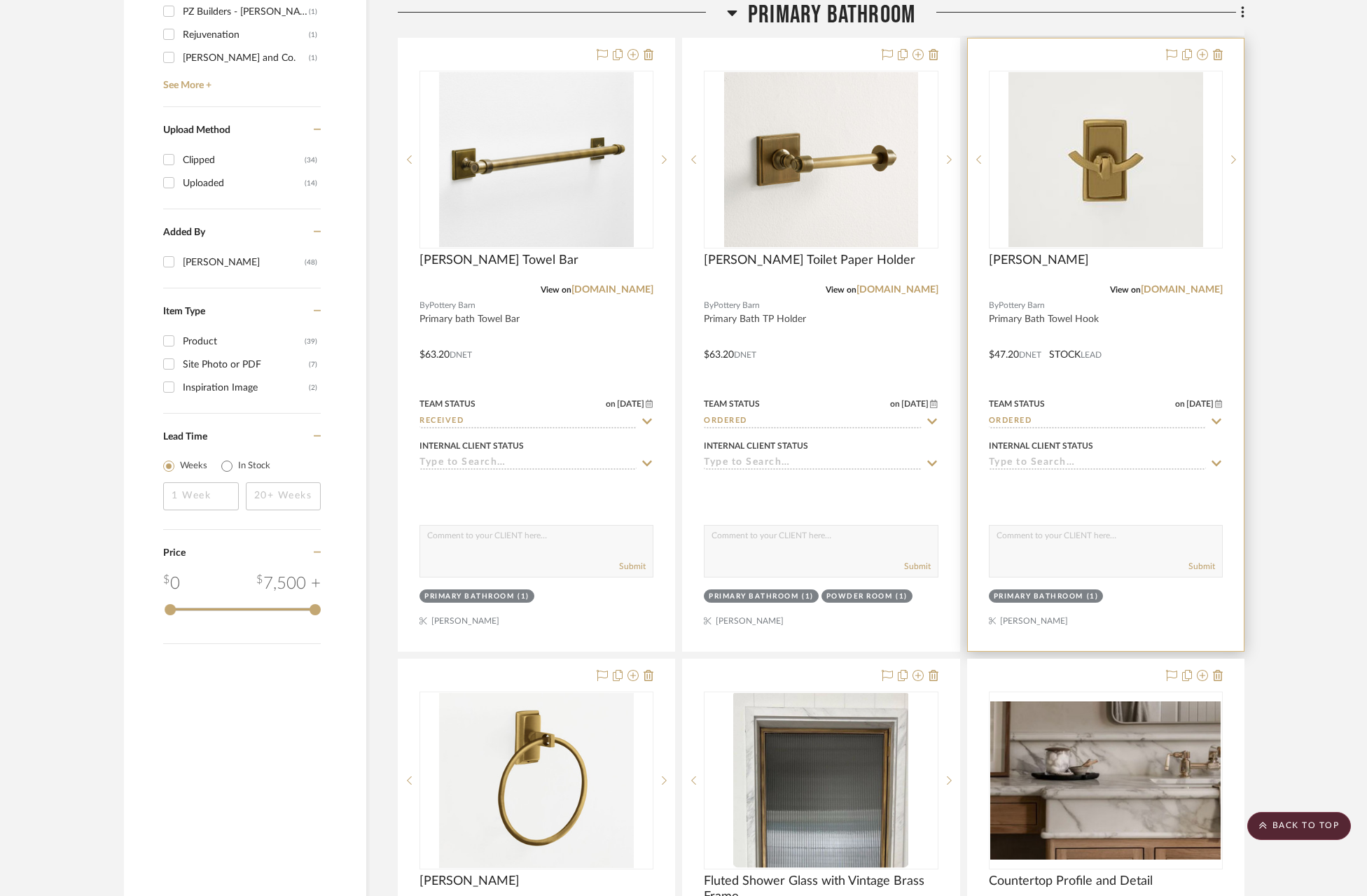
click at [1220, 420] on icon at bounding box center [1216, 422] width 13 height 12
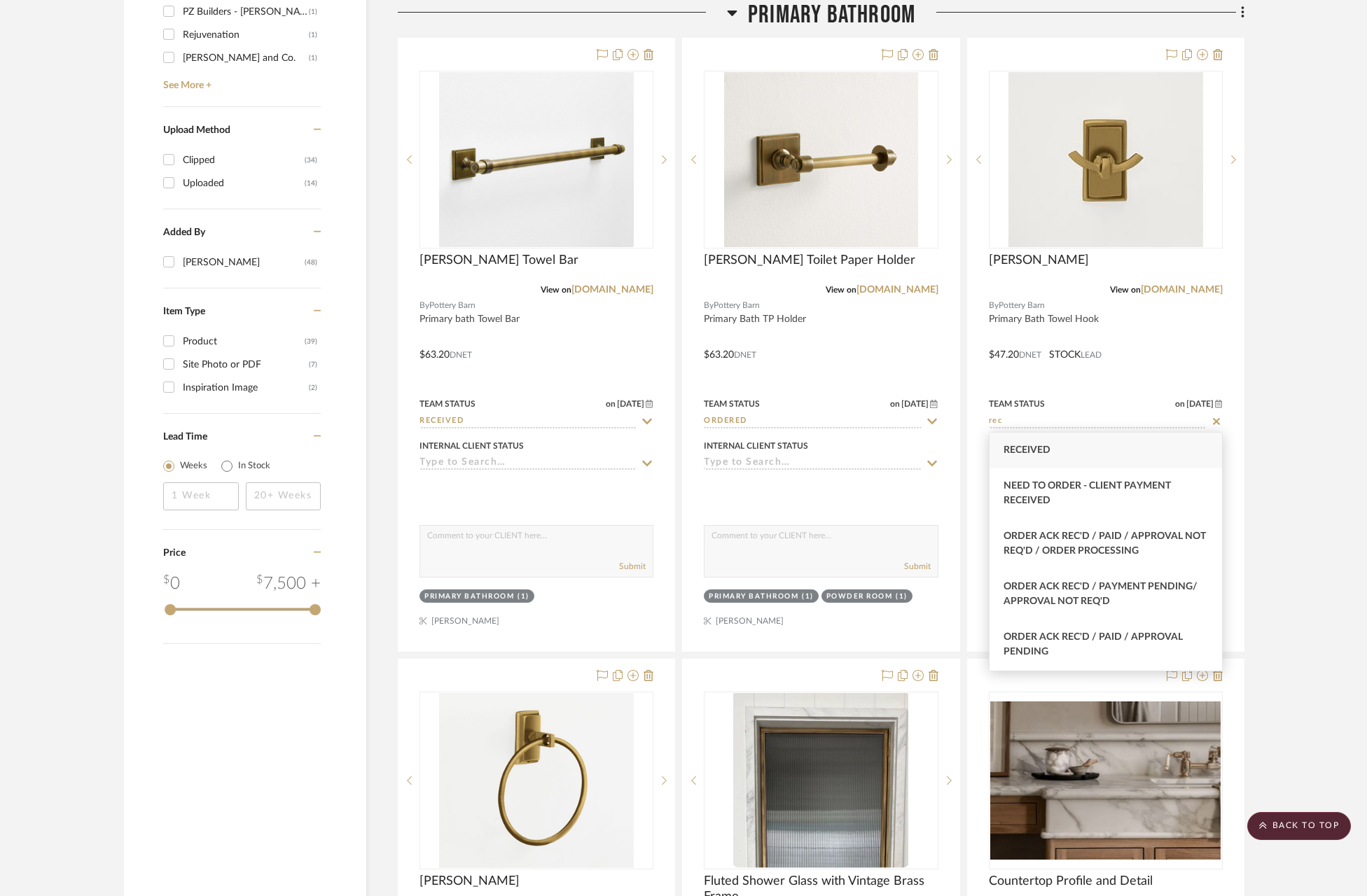
type input "rec"
click at [1028, 454] on span "Received" at bounding box center [1027, 449] width 47 height 10
type input "[DATE]"
type input "Received"
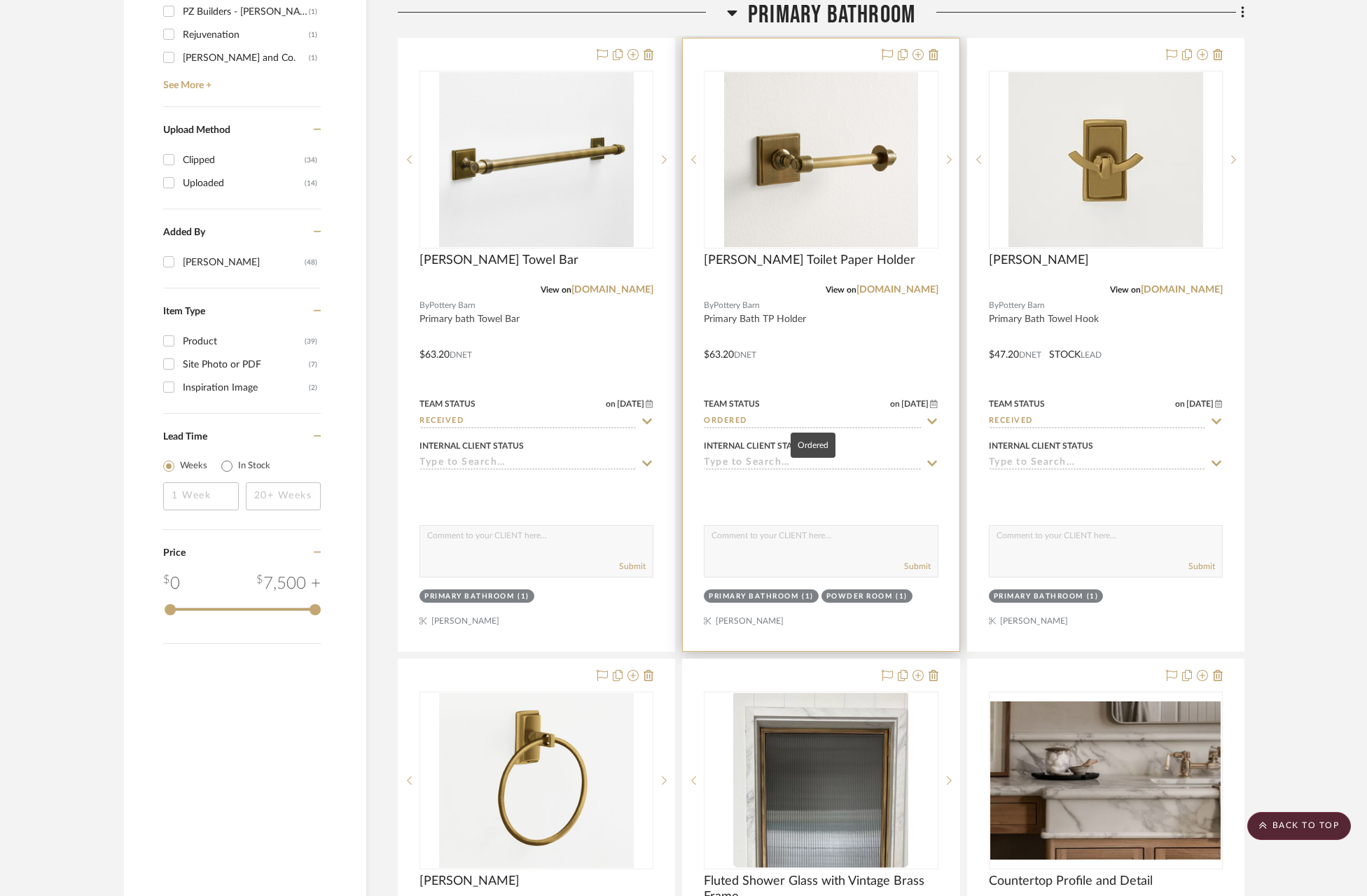
click at [841, 423] on input "Ordered" at bounding box center [812, 422] width 217 height 13
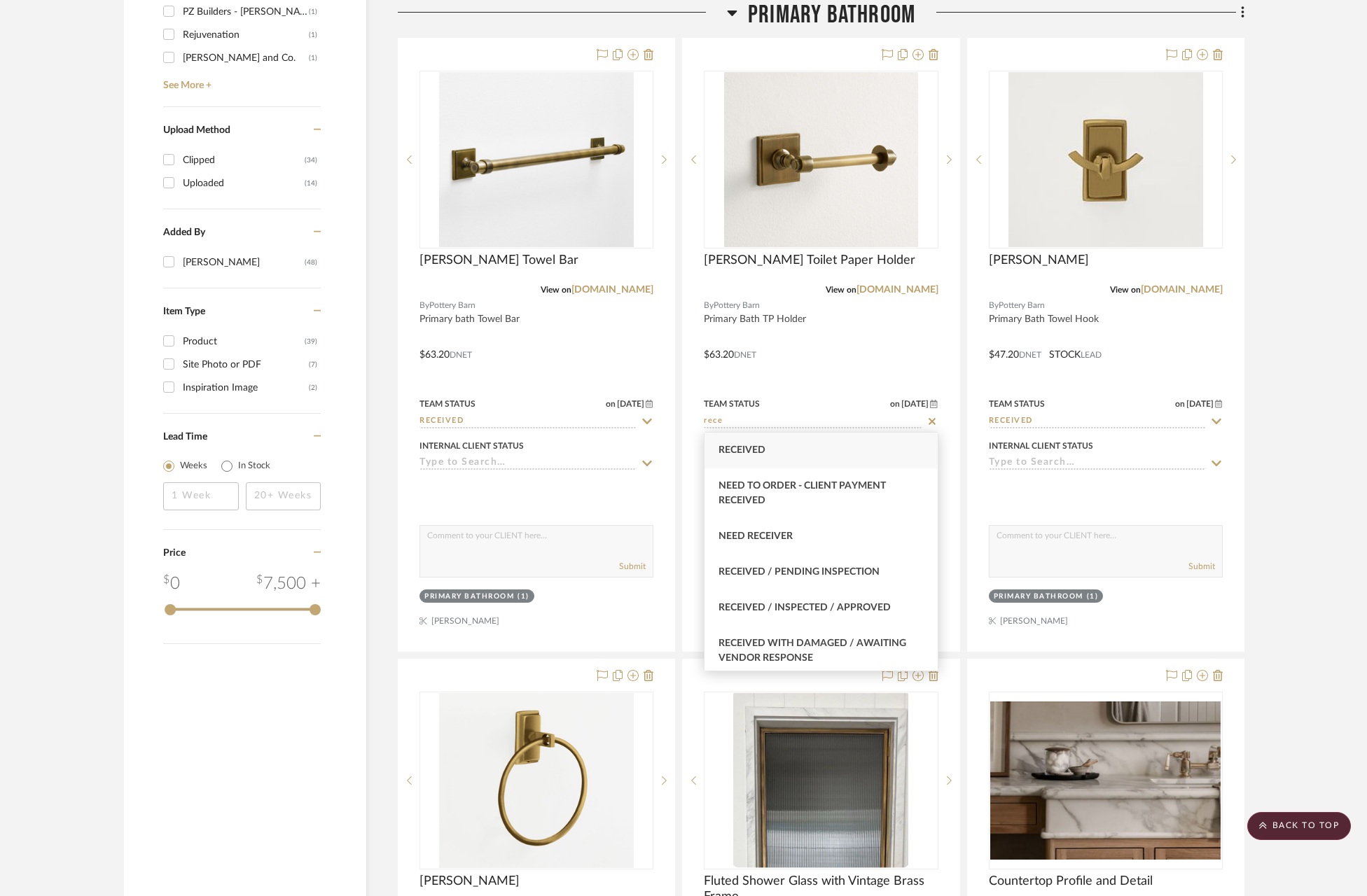
type input "rece"
click at [782, 448] on div "Received" at bounding box center [821, 450] width 232 height 36
type input "[DATE]"
type input "Received"
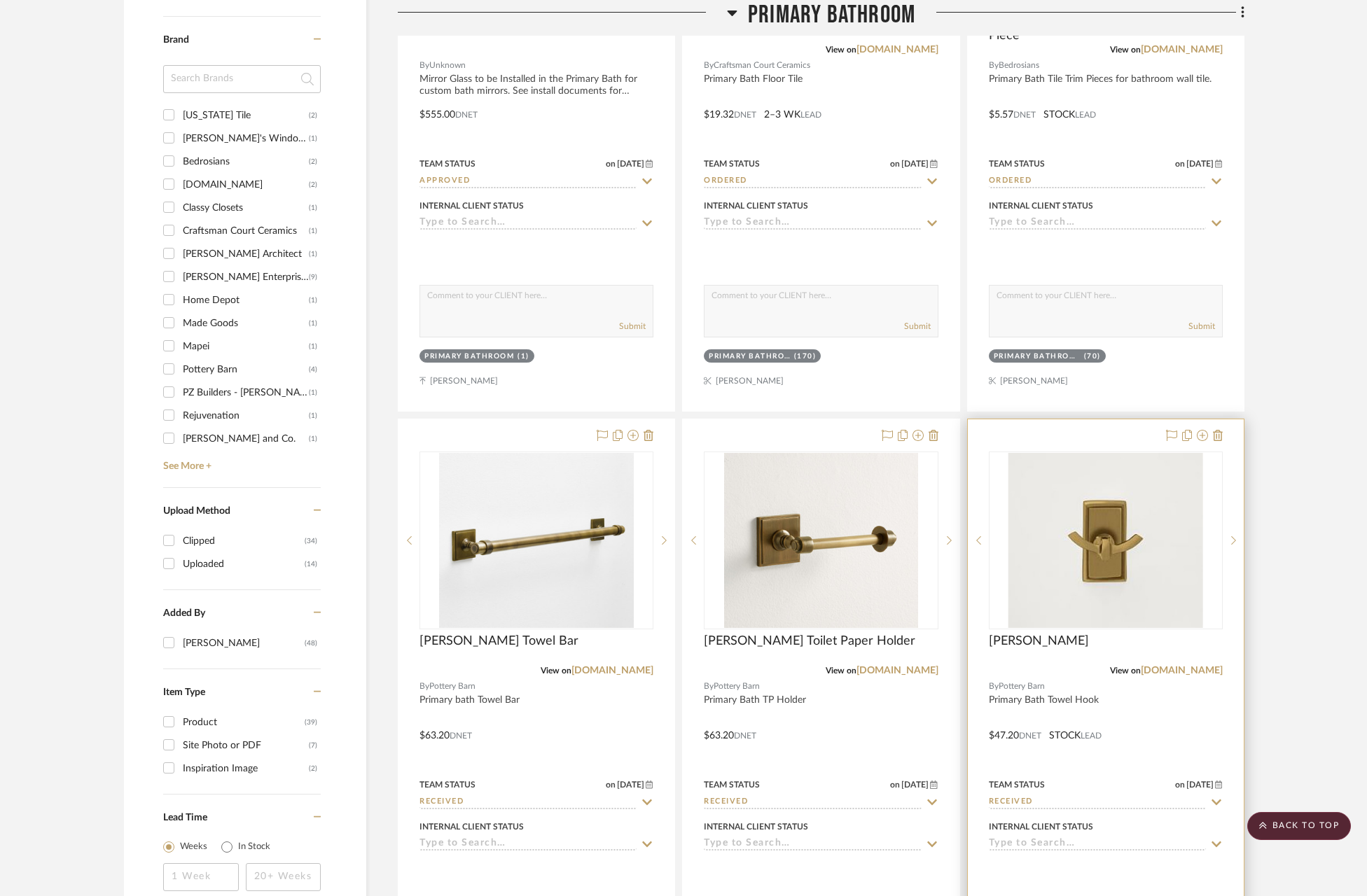
scroll to position [1053, 0]
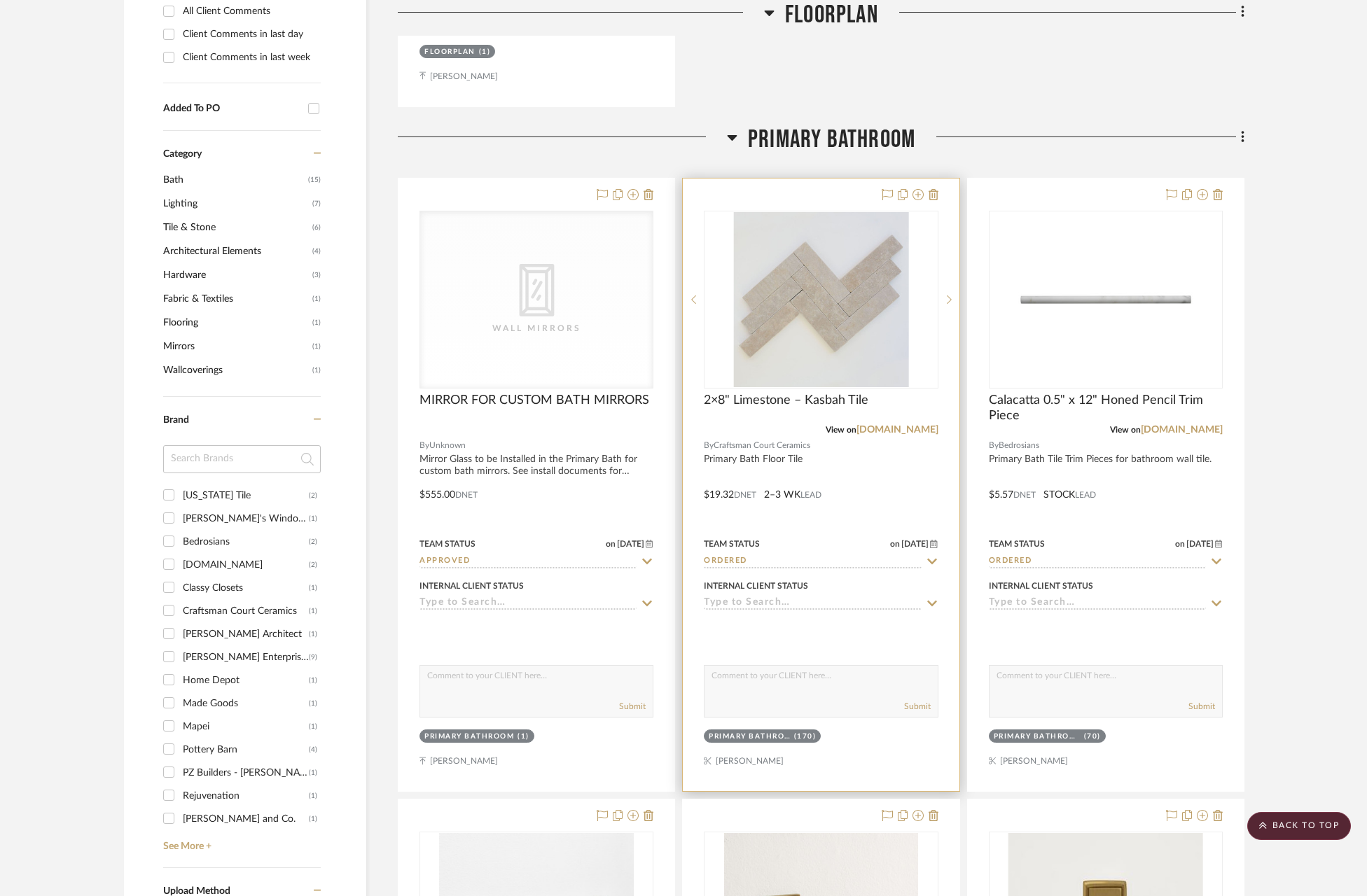
click at [928, 558] on icon at bounding box center [932, 561] width 13 height 12
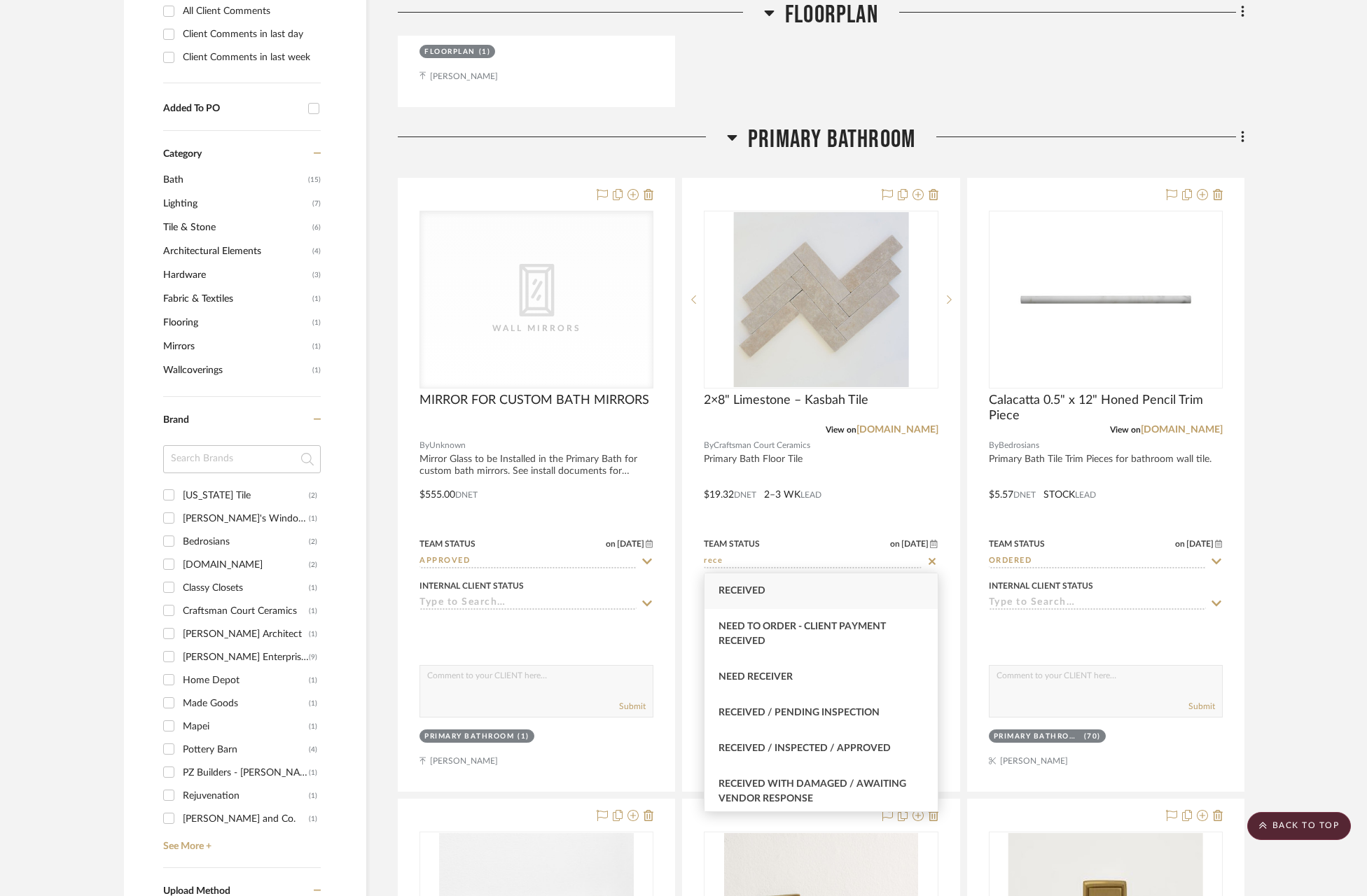
type input "rece"
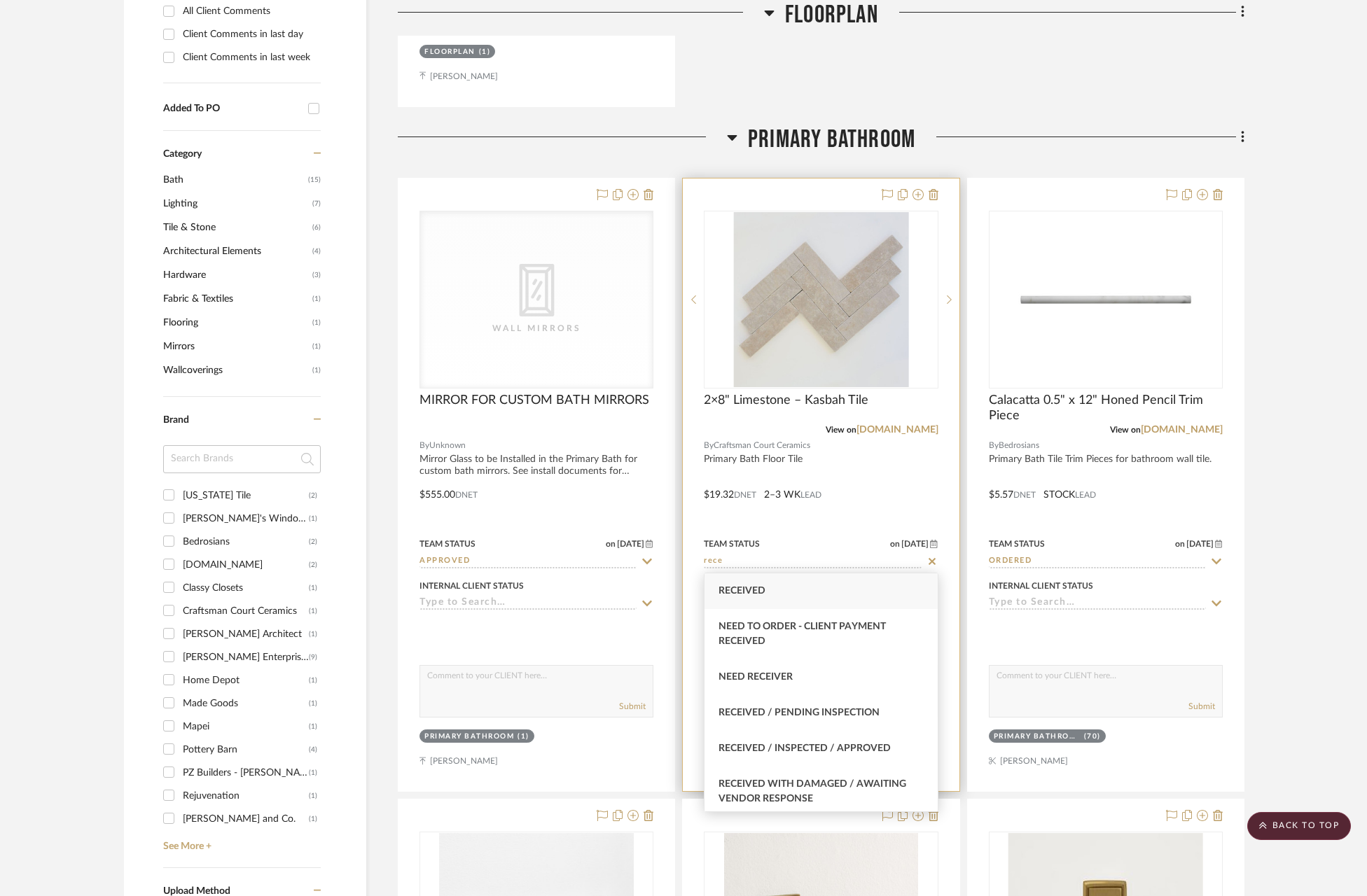
click at [786, 598] on div "Received" at bounding box center [821, 591] width 232 height 36
type input "[DATE]"
type input "Received"
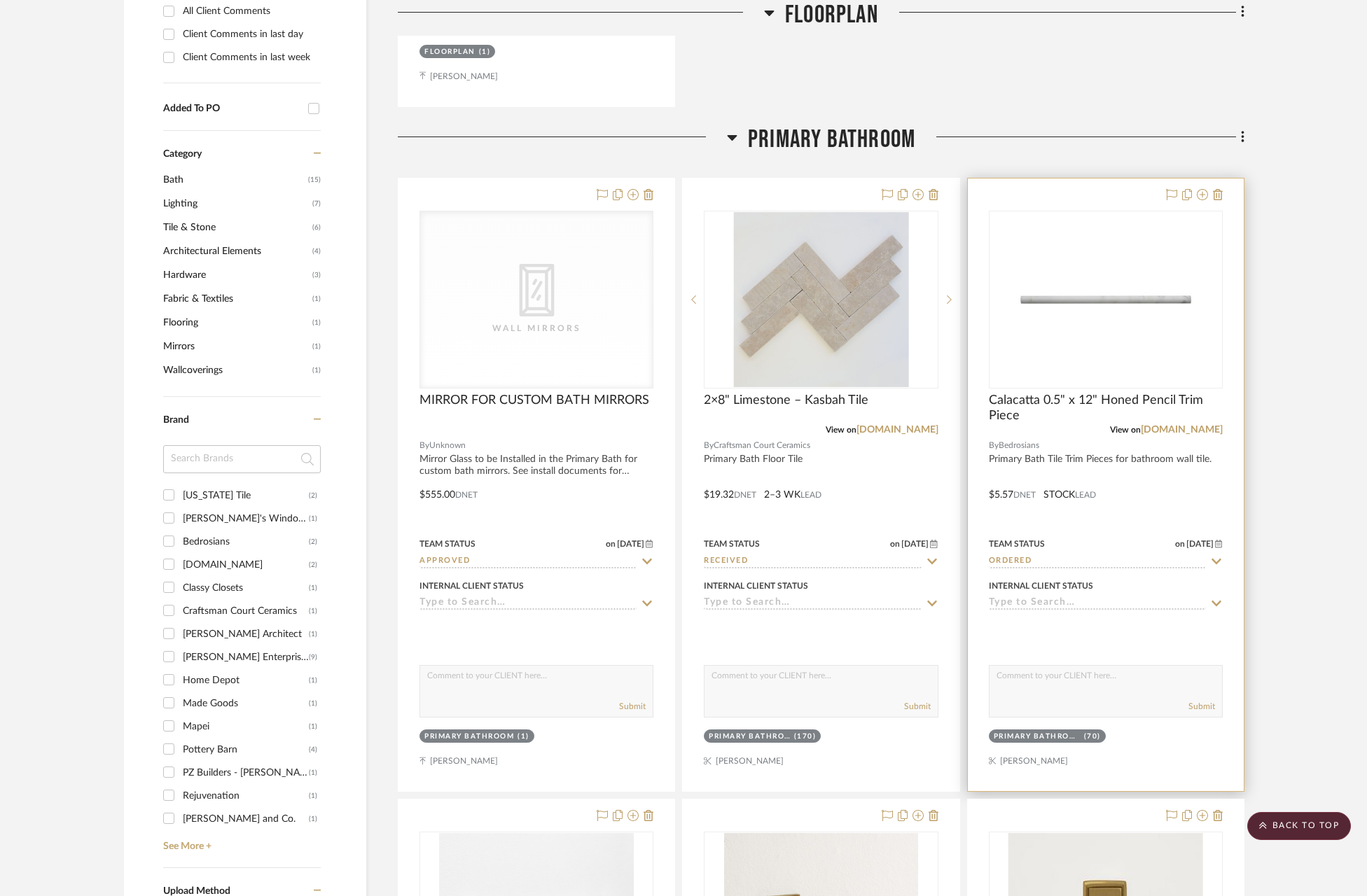
click at [1208, 556] on sr-typeahead "Ordered" at bounding box center [1106, 562] width 234 height 13
click at [1214, 562] on icon at bounding box center [1216, 561] width 10 height 5
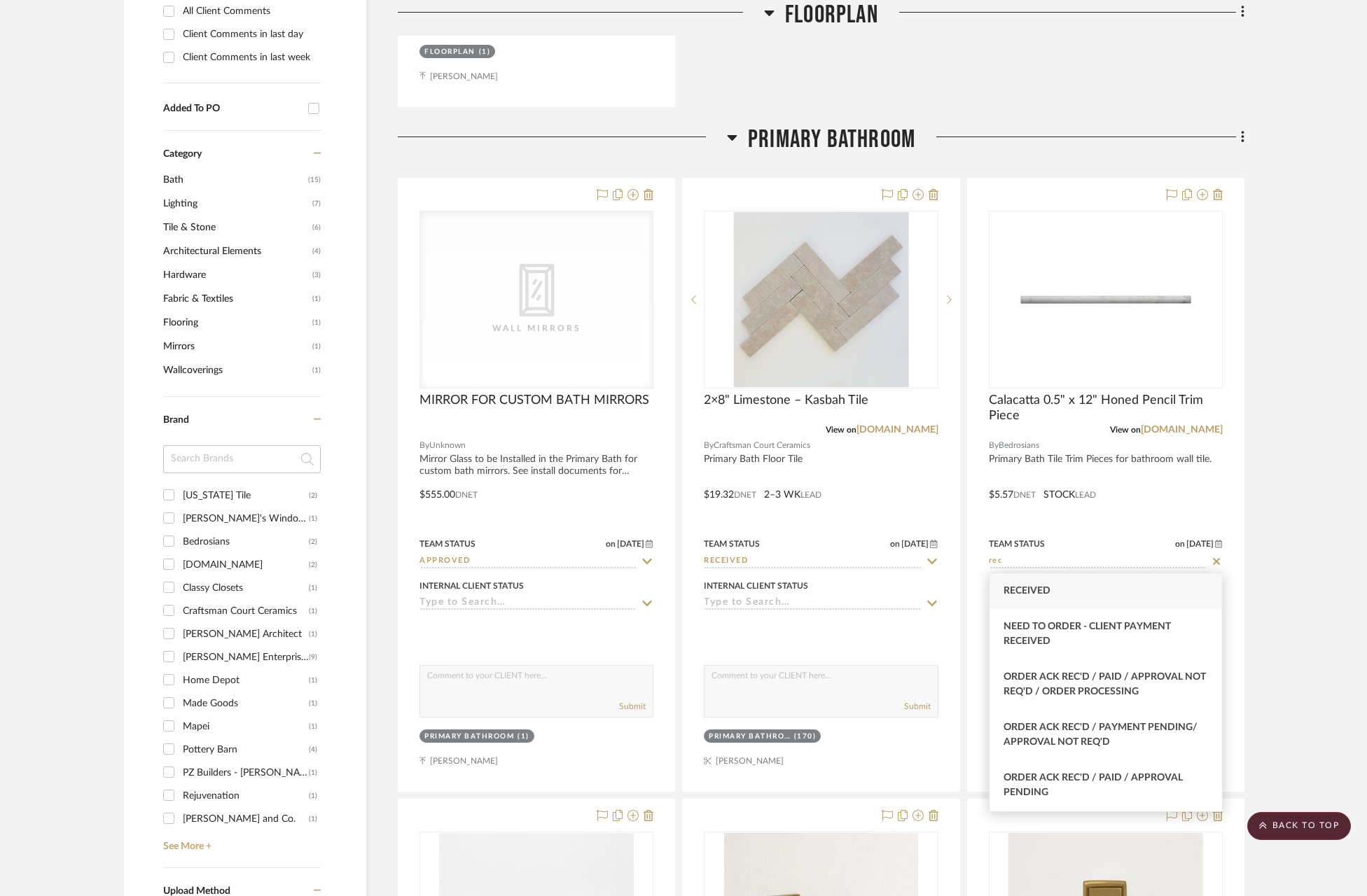
type input "rec"
click at [1145, 602] on div "Received" at bounding box center [1106, 591] width 232 height 36
type input "[DATE]"
type input "Received"
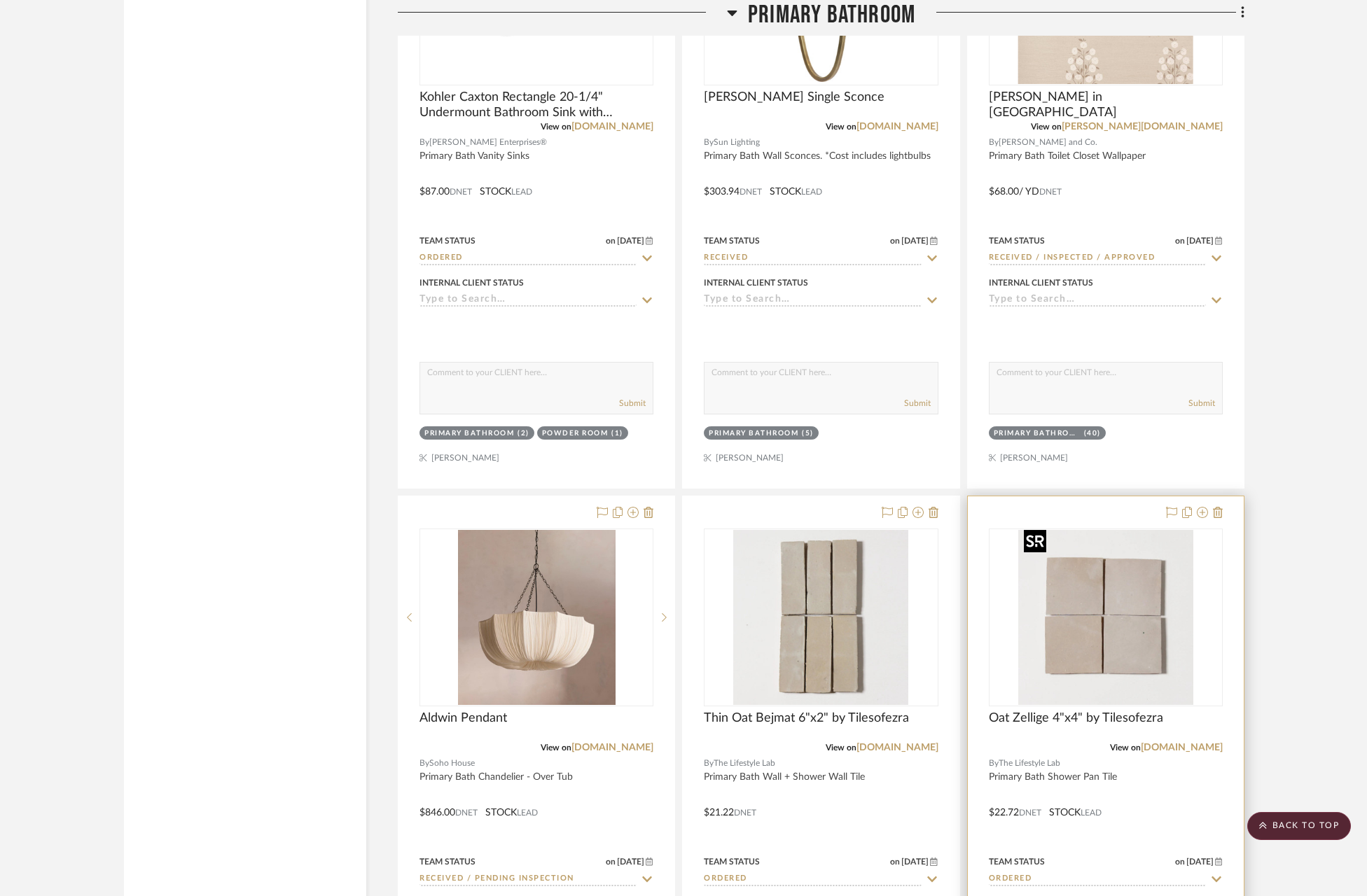
scroll to position [5383, 0]
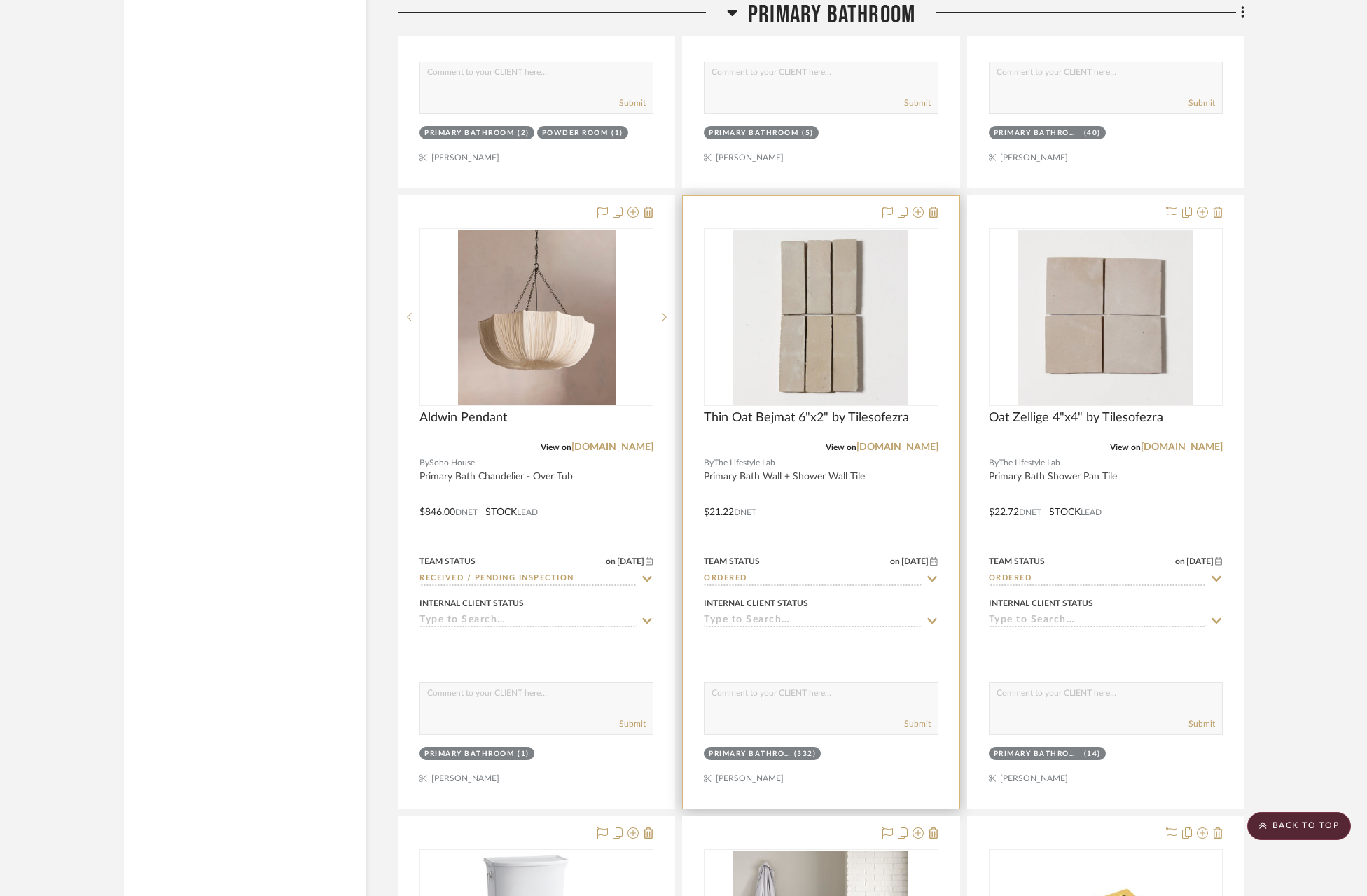
click at [927, 574] on icon at bounding box center [932, 579] width 13 height 12
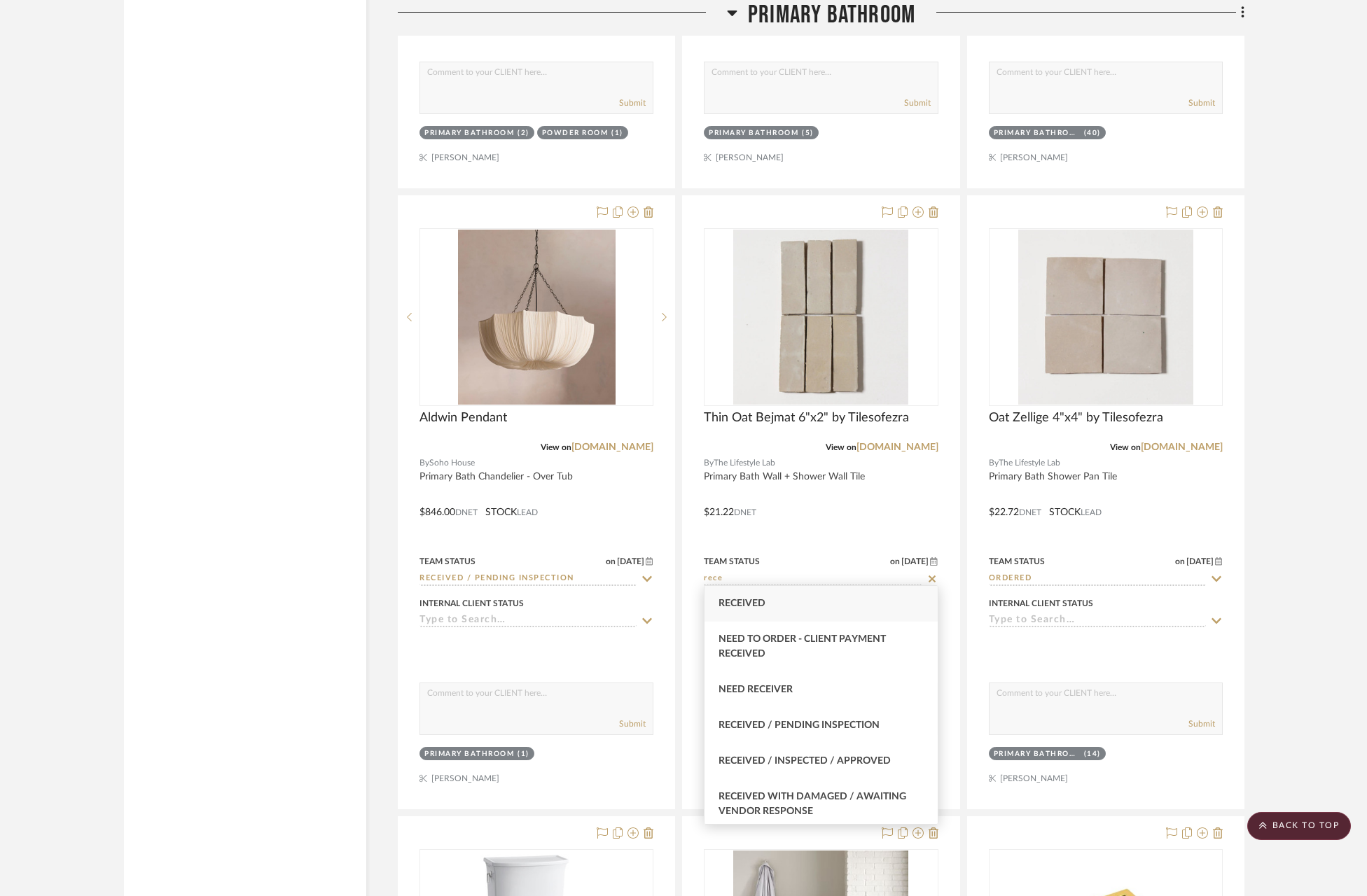
type input "rece"
click at [783, 610] on div "Received" at bounding box center [821, 604] width 232 height 36
type input "[DATE]"
type input "Received"
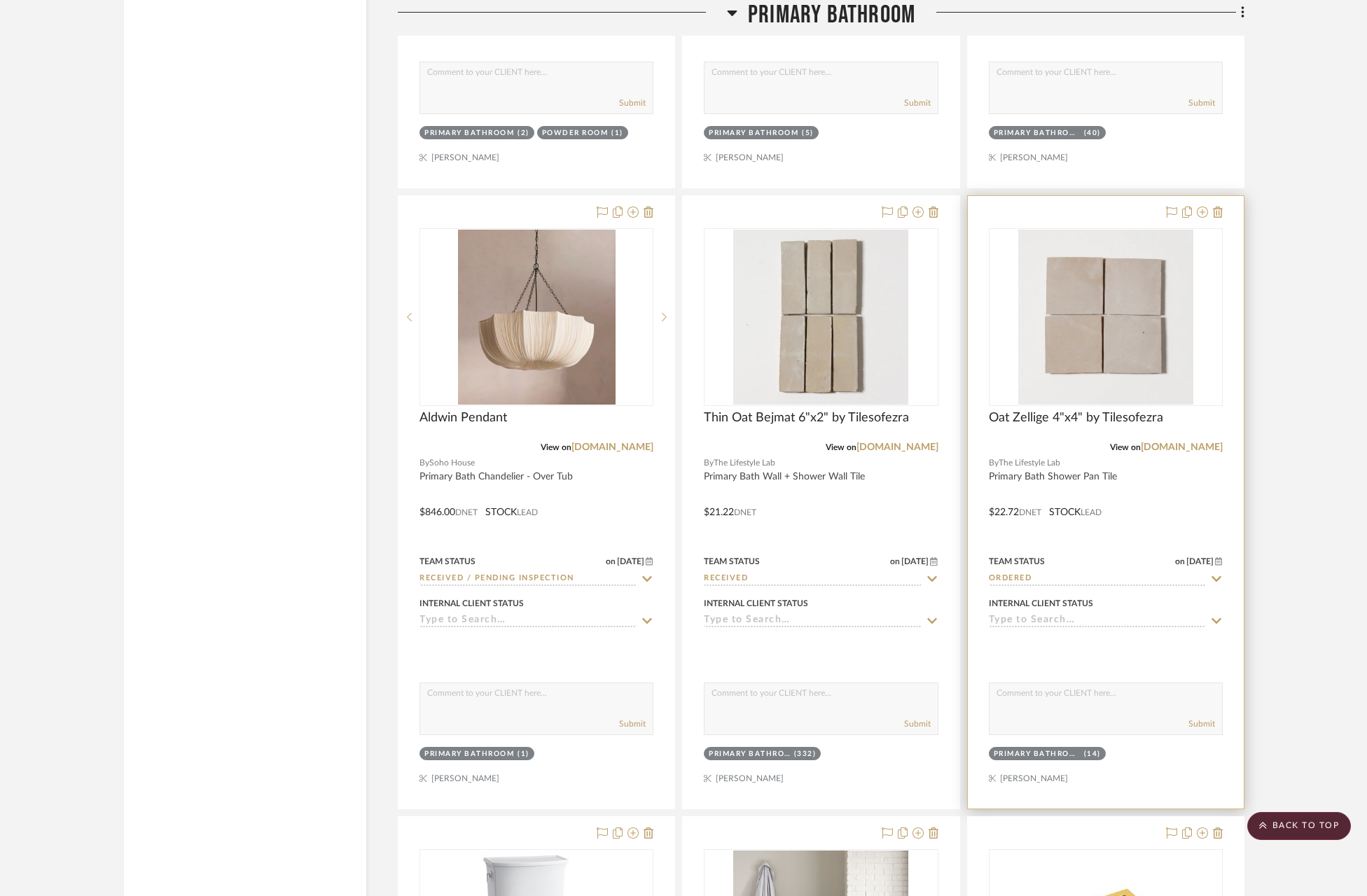
click at [1114, 575] on input "Ordered" at bounding box center [1097, 579] width 217 height 13
click at [1120, 713] on span "Received with Damaged / Replacement Ordered" at bounding box center [1107, 717] width 208 height 24
type input "[DATE]"
type input "Received with Damaged / Replacement Ordered"
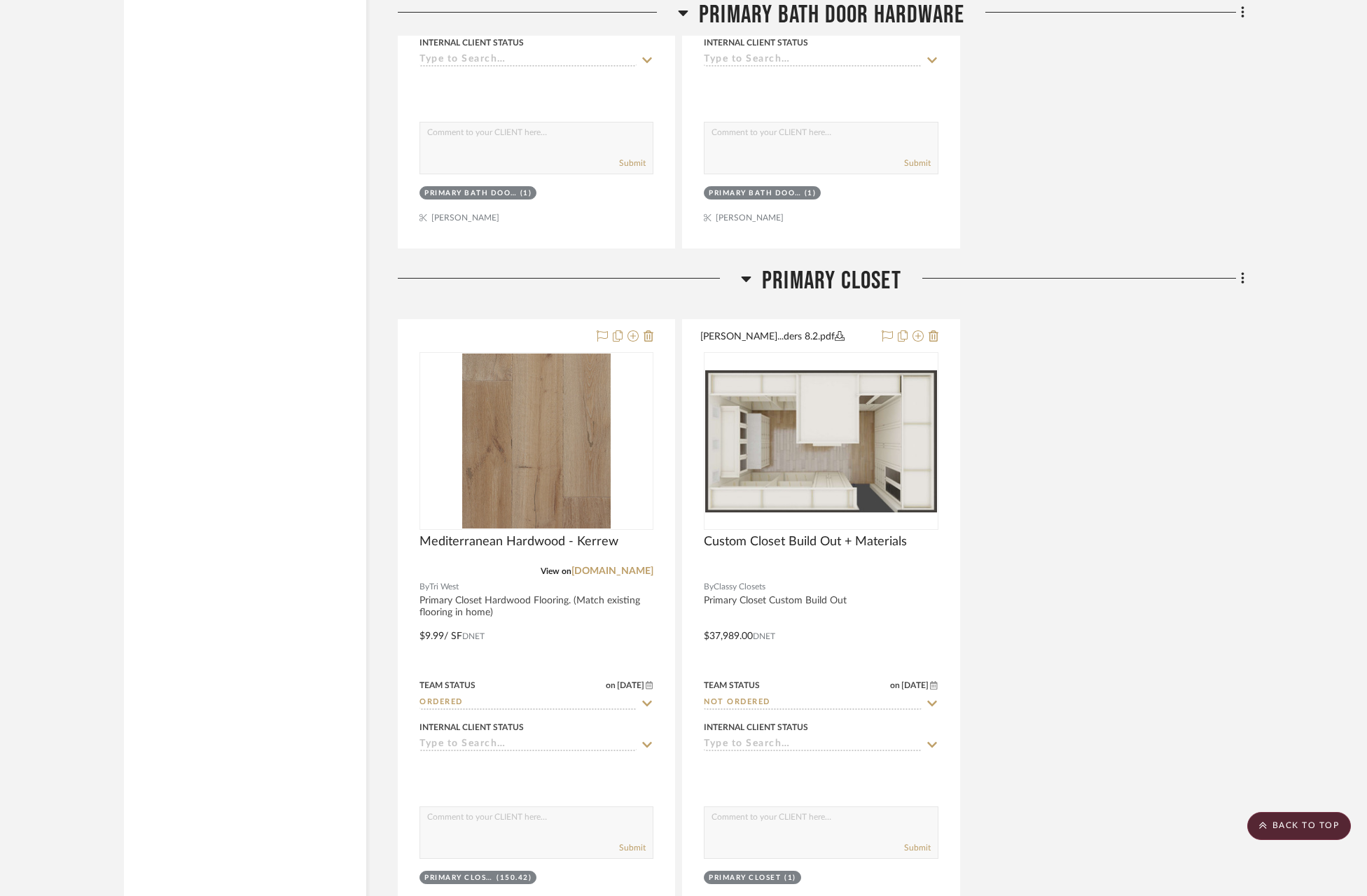
scroll to position [8554, 0]
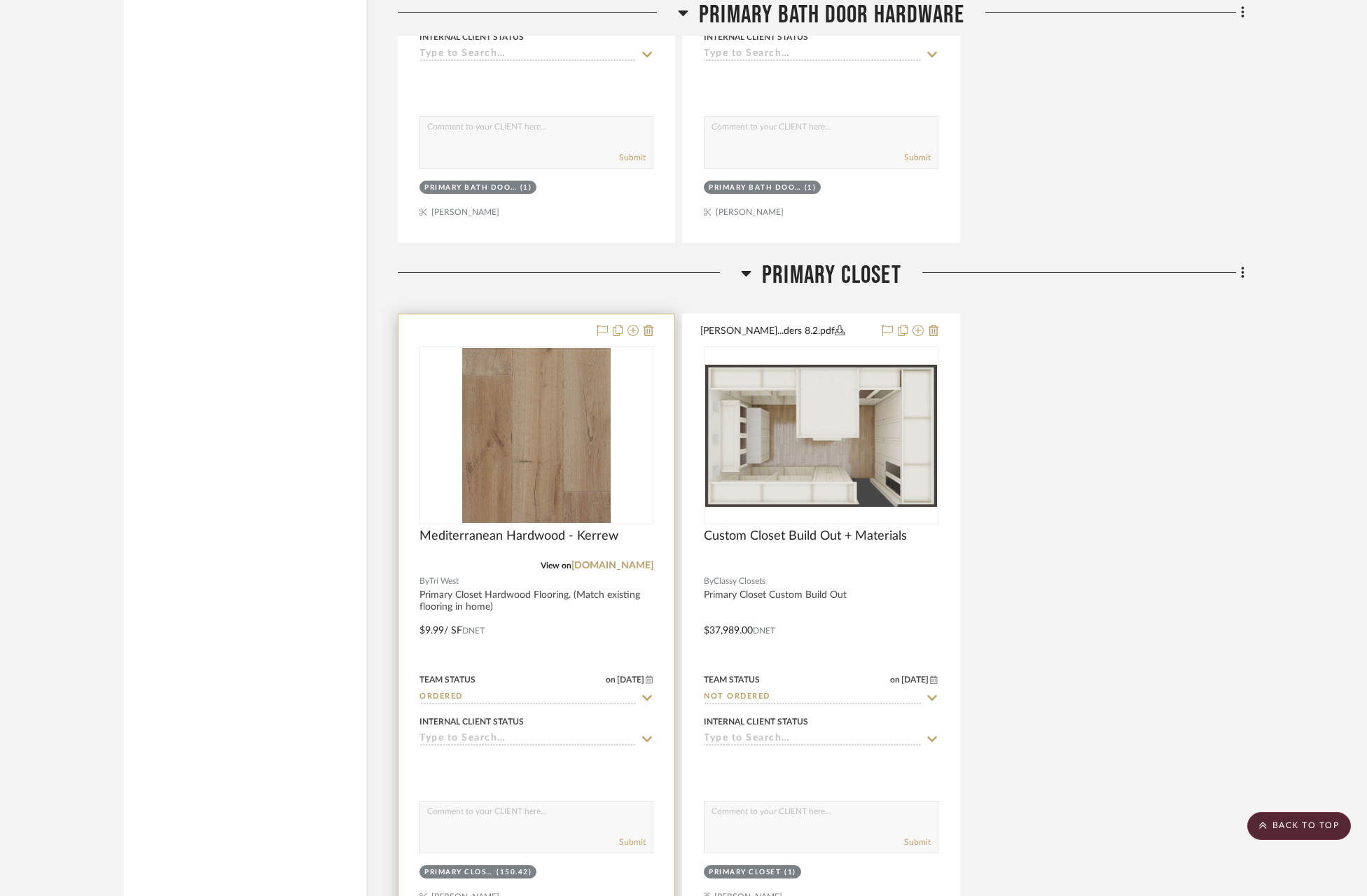
click at [645, 692] on icon at bounding box center [647, 698] width 13 height 12
type input "ready"
click at [649, 695] on icon at bounding box center [647, 699] width 7 height 7
type input "[DATE]"
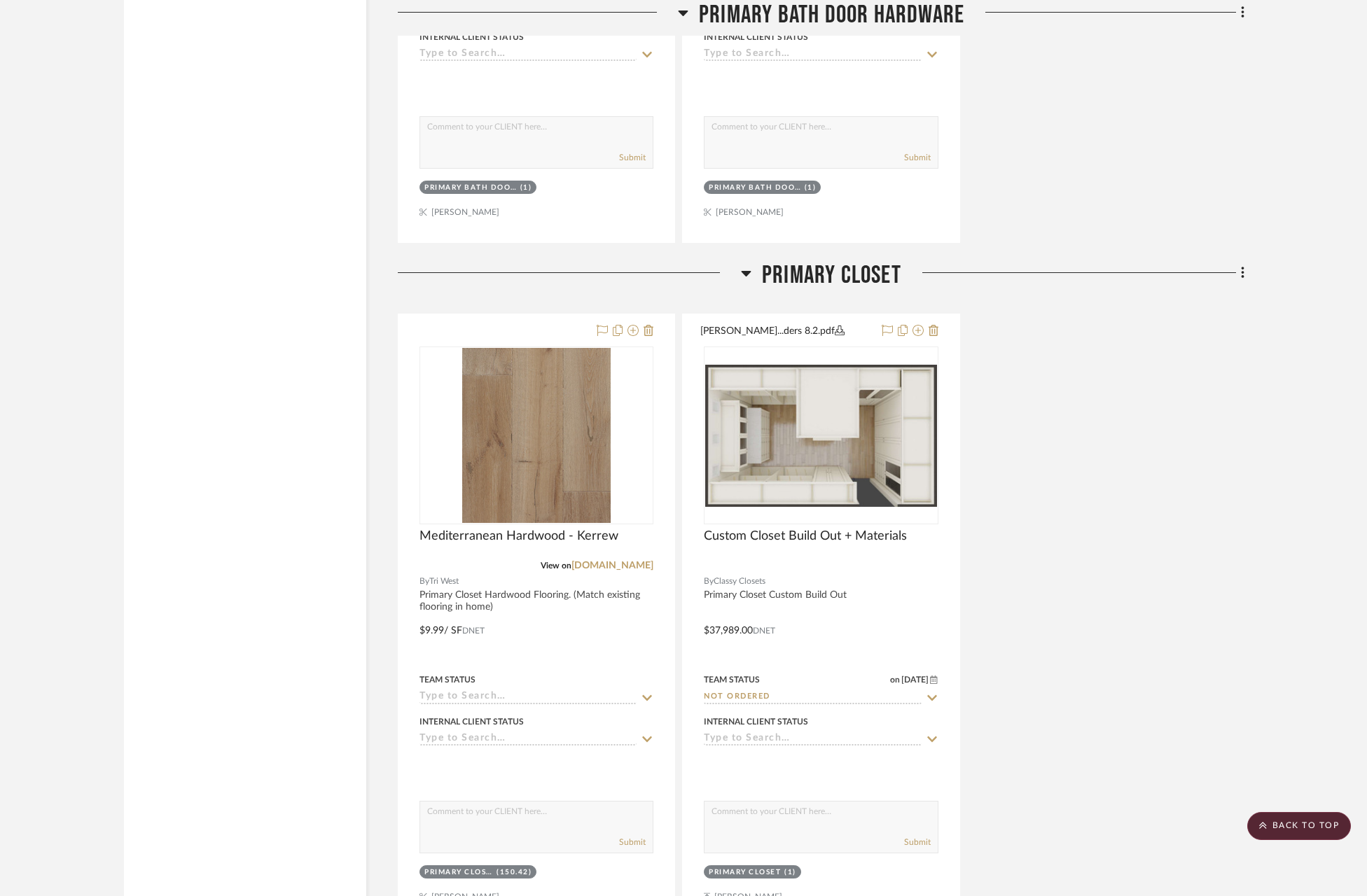
scroll to position [8723, 0]
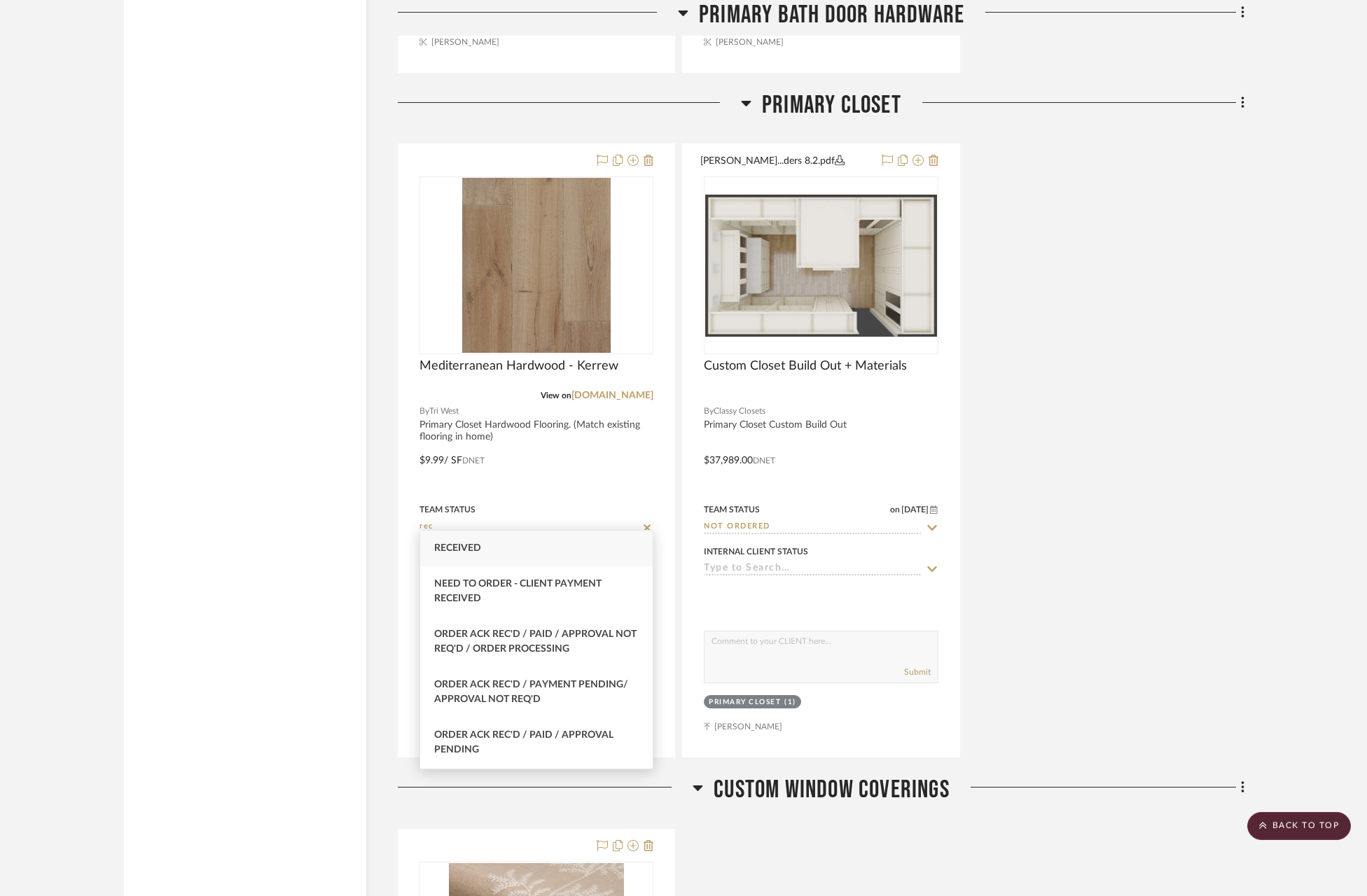
click at [460, 545] on span "Received" at bounding box center [457, 548] width 47 height 10
type input "Received"
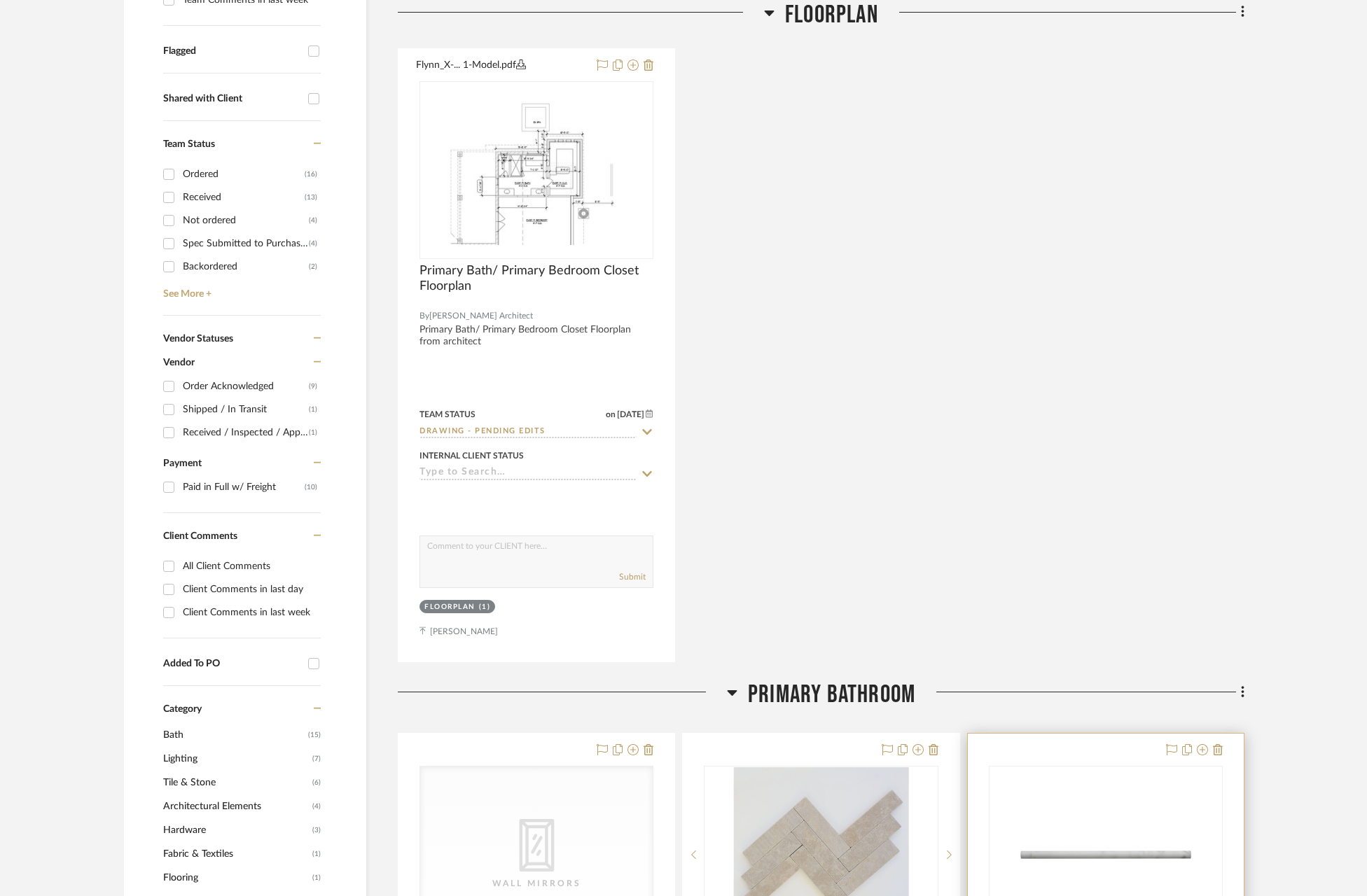
scroll to position [579, 0]
